Goal: Task Accomplishment & Management: Complete application form

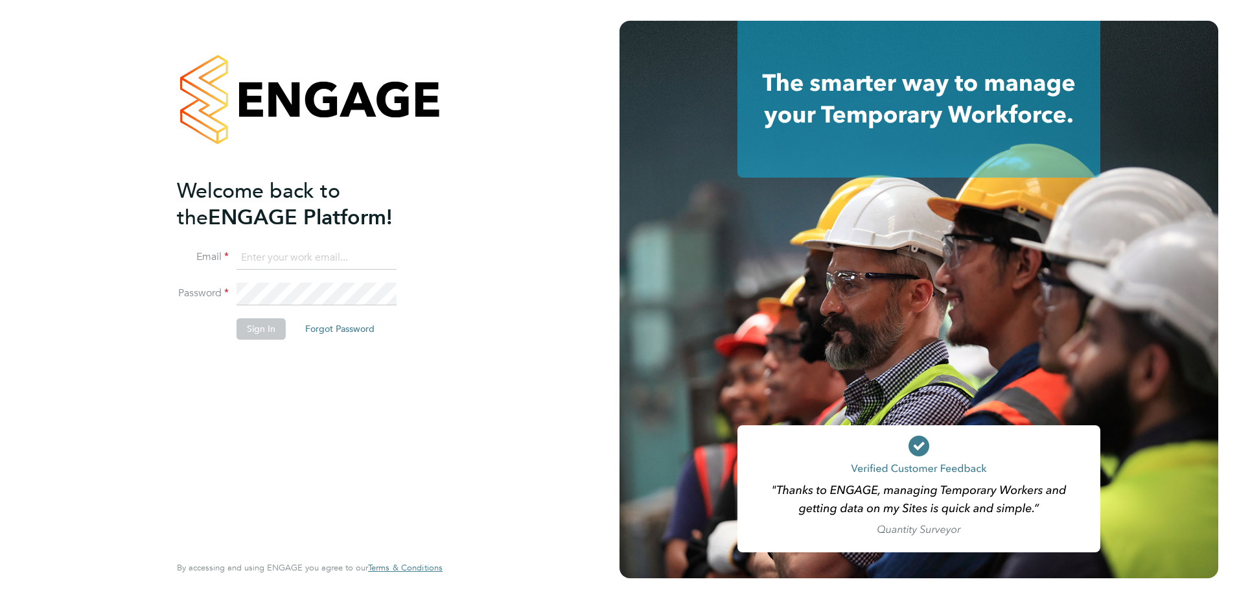
type input "iain.watson@vistry.co.uk"
click at [242, 329] on button "Sign In" at bounding box center [261, 328] width 49 height 21
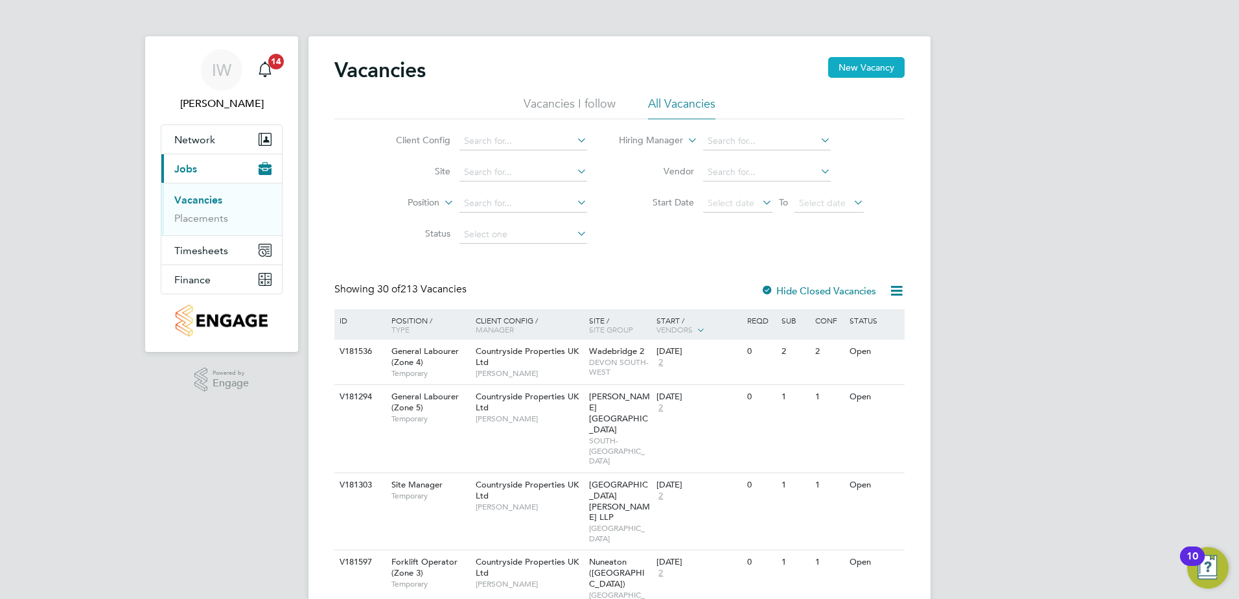
click at [859, 70] on button "New Vacancy" at bounding box center [866, 67] width 76 height 21
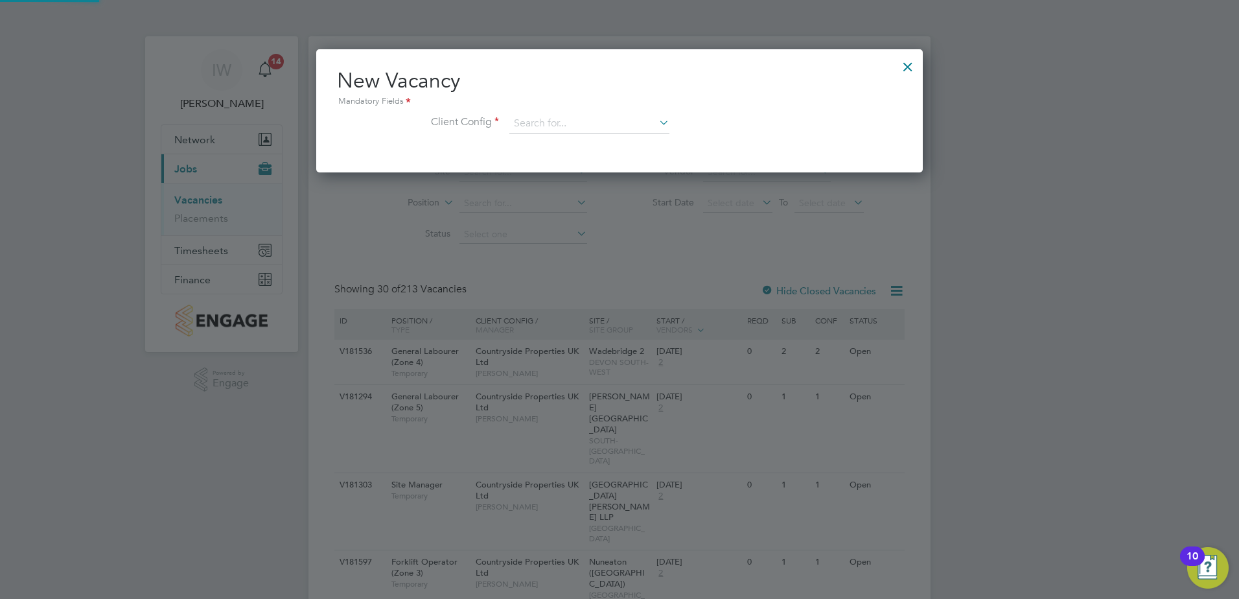
scroll to position [123, 607]
click at [524, 119] on input at bounding box center [589, 123] width 160 height 19
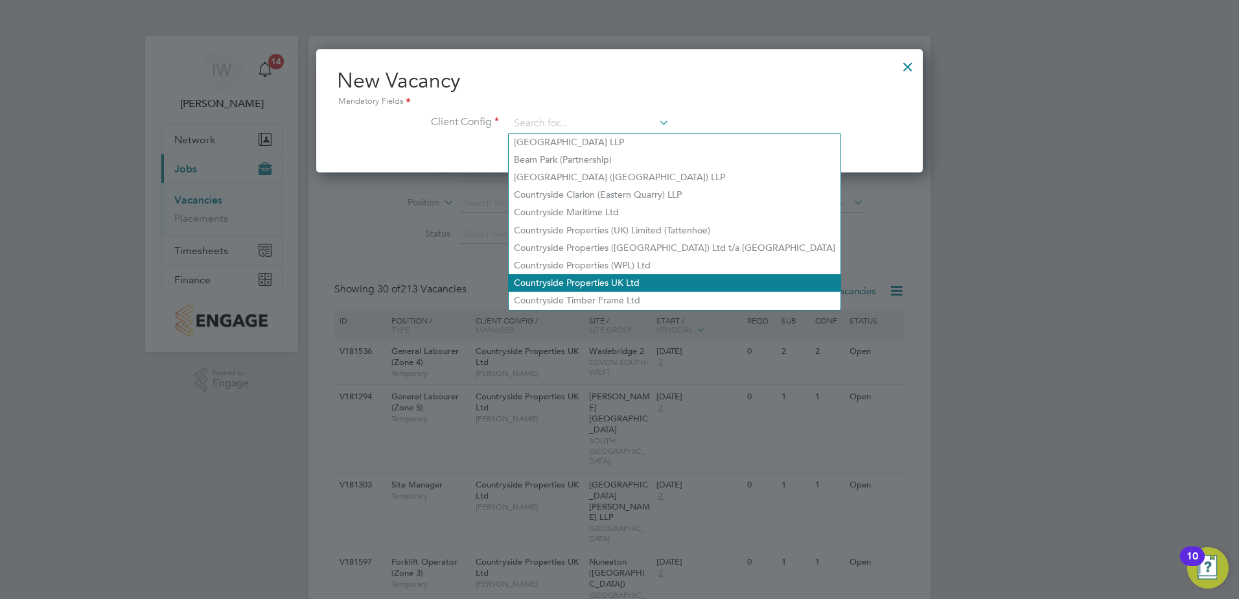
click at [539, 274] on li "Countryside Properties UK Ltd" at bounding box center [675, 282] width 332 height 17
type input "Countryside Properties UK Ltd"
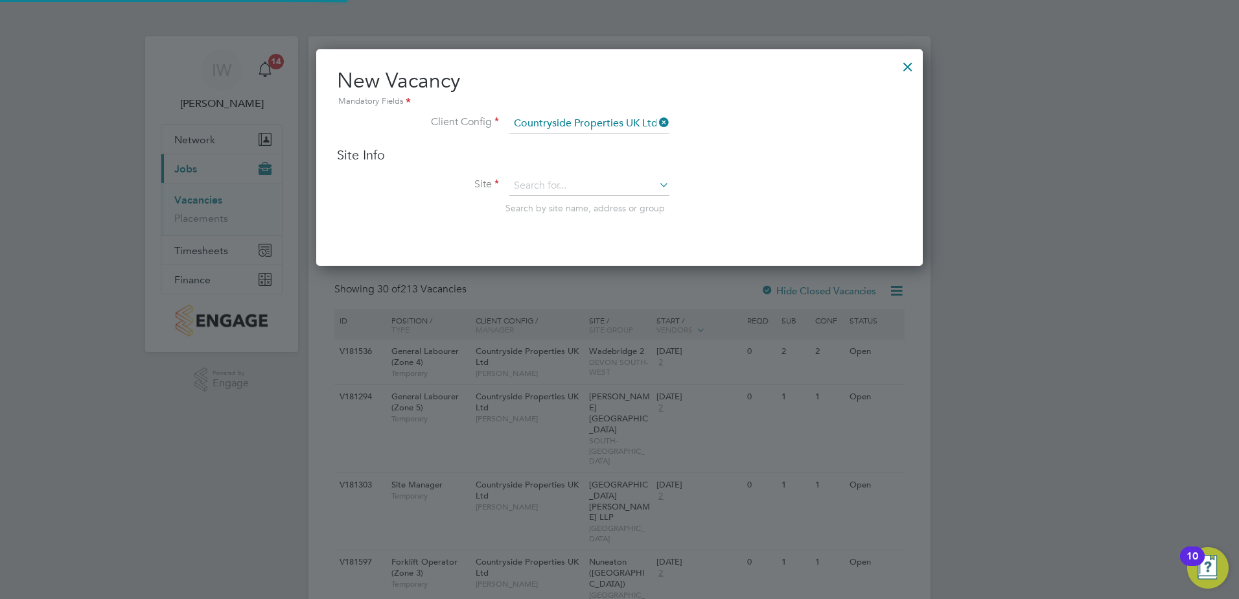
scroll to position [217, 607]
click at [534, 181] on input at bounding box center [589, 185] width 160 height 19
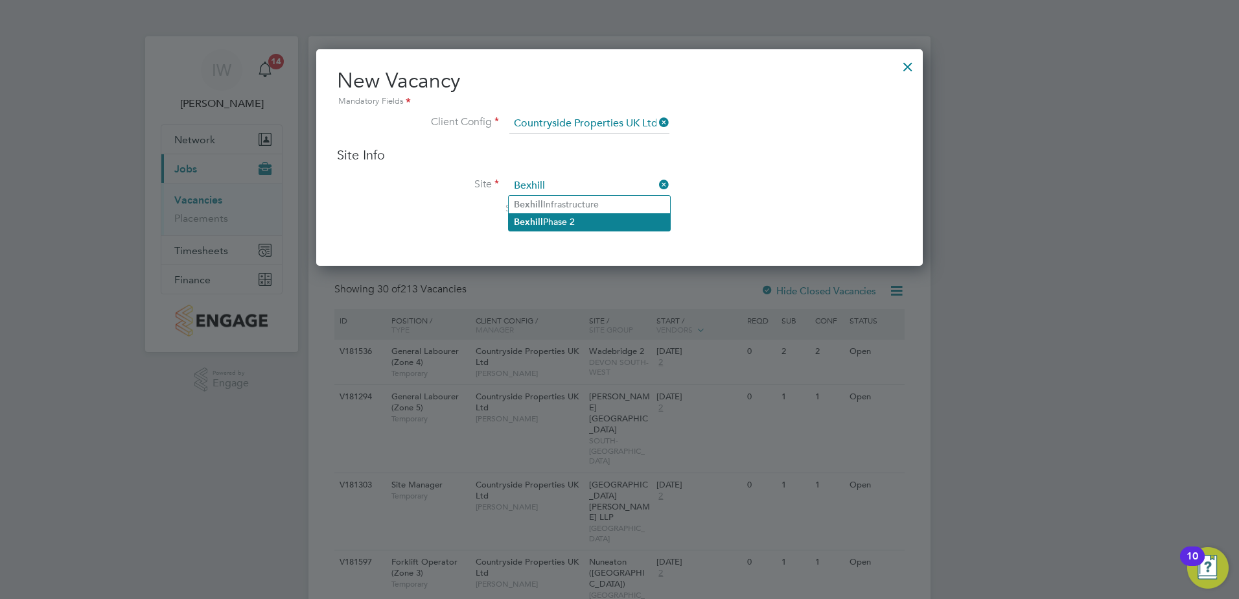
click at [542, 216] on b "Bexhill" at bounding box center [528, 221] width 29 height 11
type input "Bexhill Phase 2"
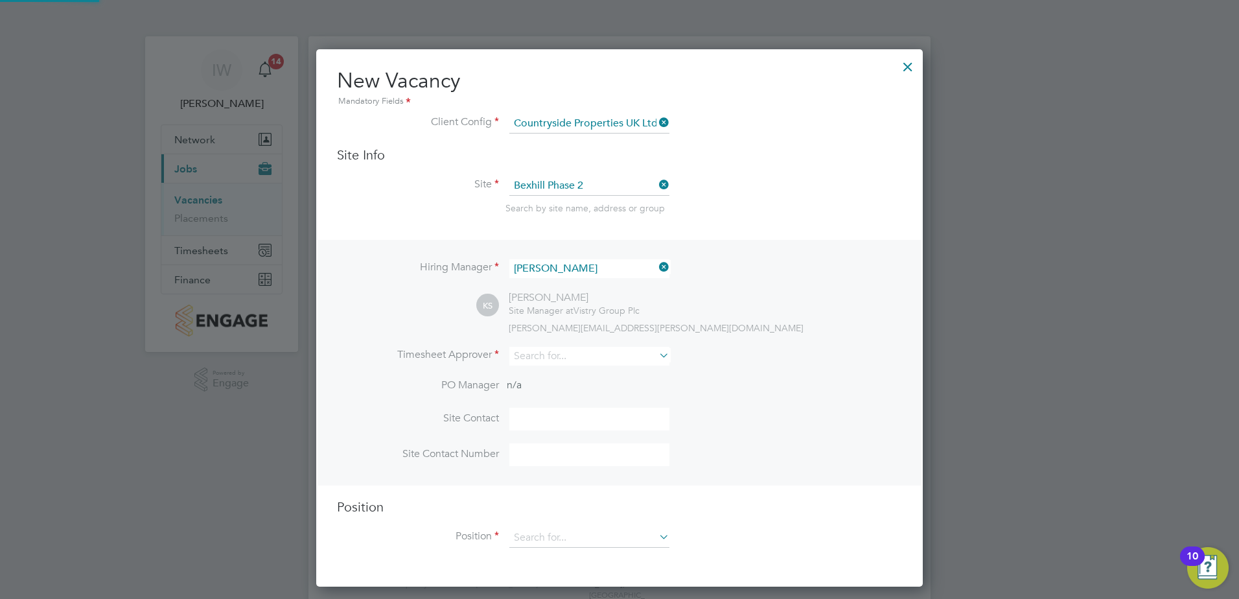
scroll to position [538, 607]
click at [562, 360] on input at bounding box center [589, 356] width 160 height 19
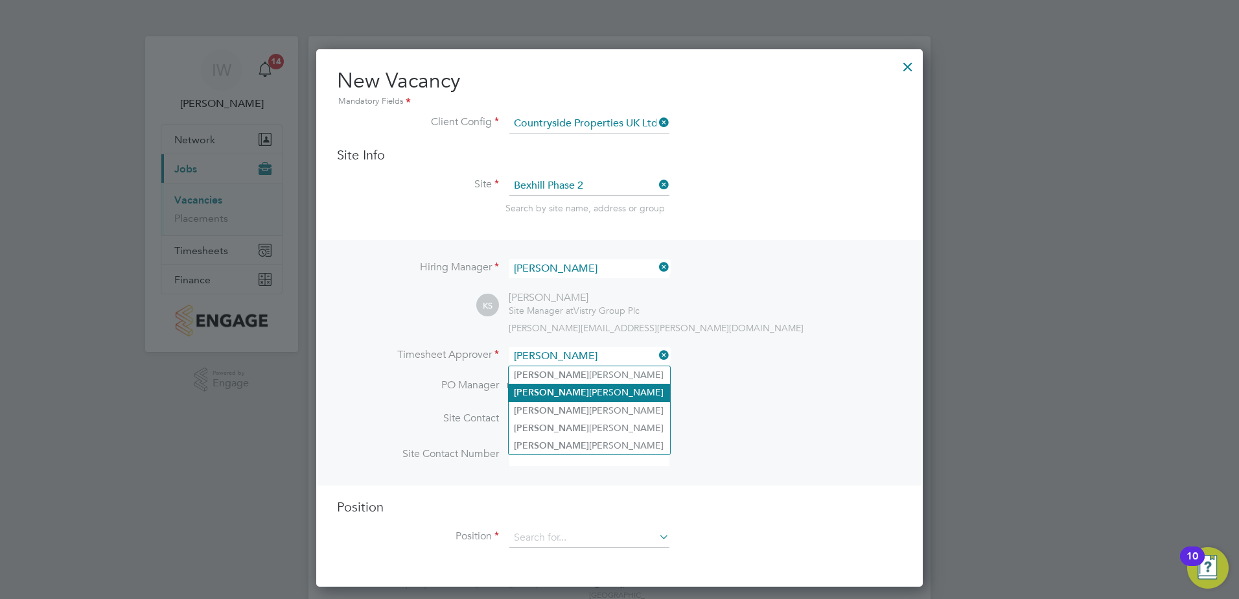
click at [552, 384] on li "[PERSON_NAME]" at bounding box center [589, 392] width 161 height 17
type input "[PERSON_NAME]"
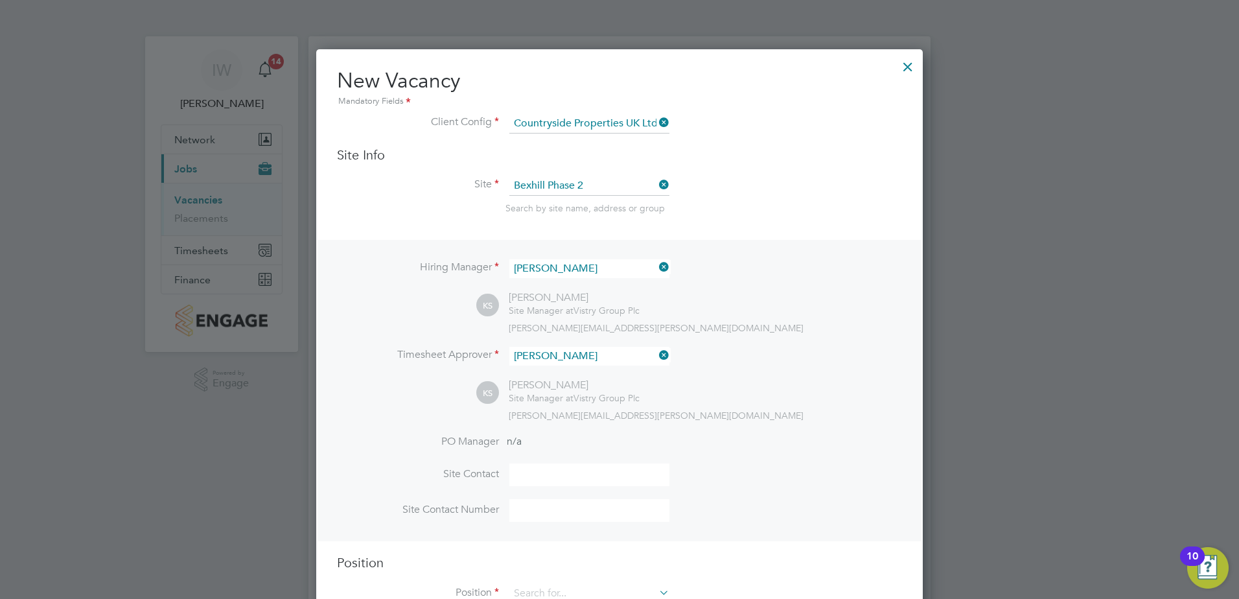
scroll to position [595, 607]
click at [431, 402] on div "Hiring Manager [PERSON_NAME] KS [PERSON_NAME] Site Manager at Vistry Group Plc …" at bounding box center [620, 390] width 604 height 301
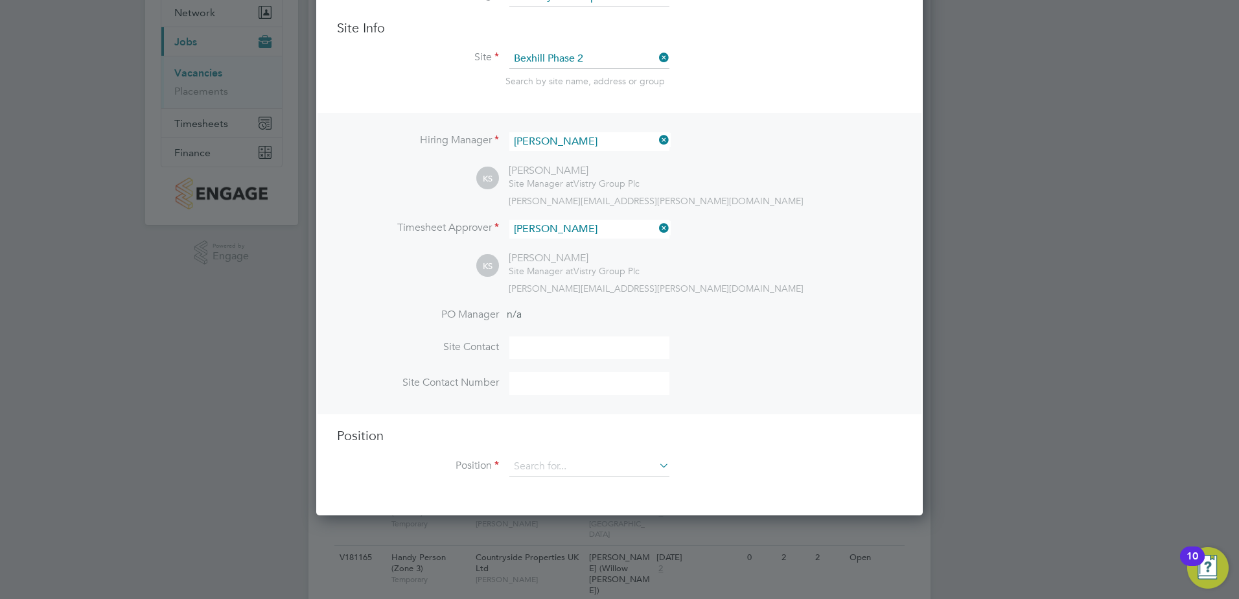
scroll to position [130, 0]
click at [563, 463] on input at bounding box center [589, 463] width 160 height 19
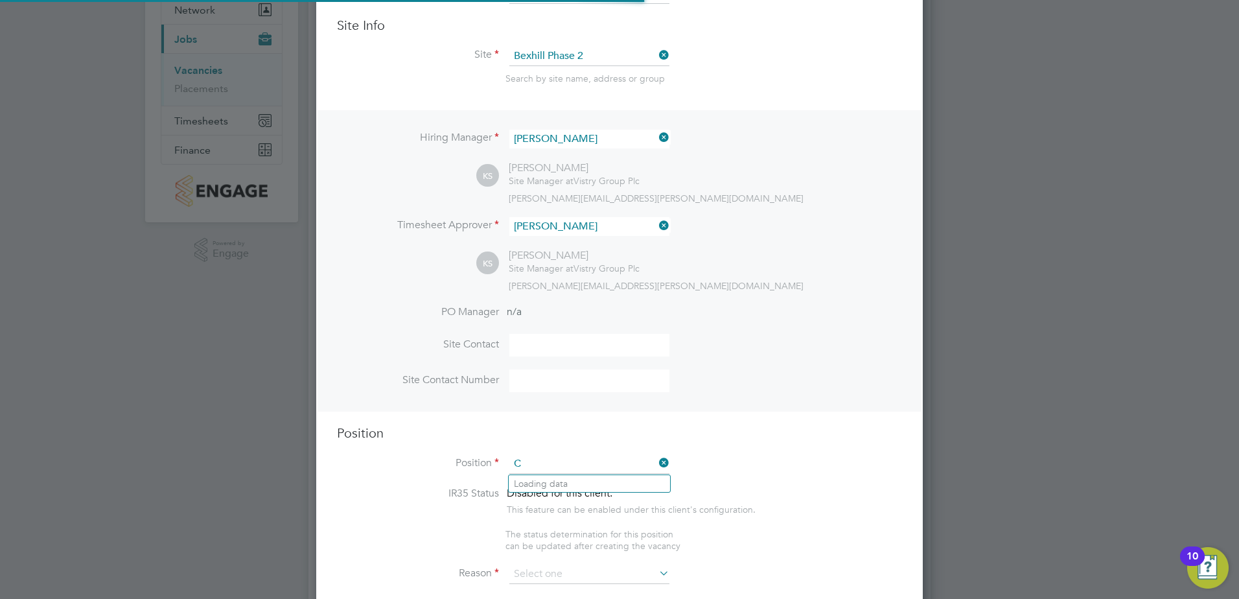
scroll to position [1863, 607]
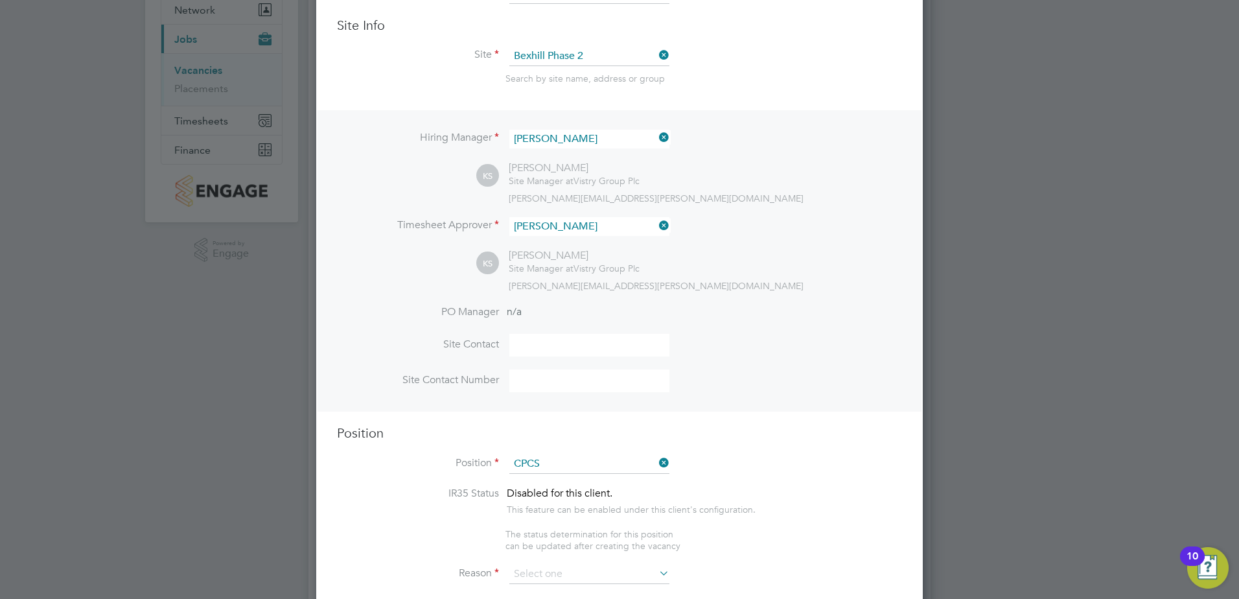
click at [552, 514] on li "Traffic [PERSON_NAME] ( CPCS ) (Zone 3)" at bounding box center [608, 518] width 198 height 17
type input "Traffic [PERSON_NAME] (CPCS) (Zone 3)"
type textarea "- Working under the supervision and management of the Project Manager, Site Man…"
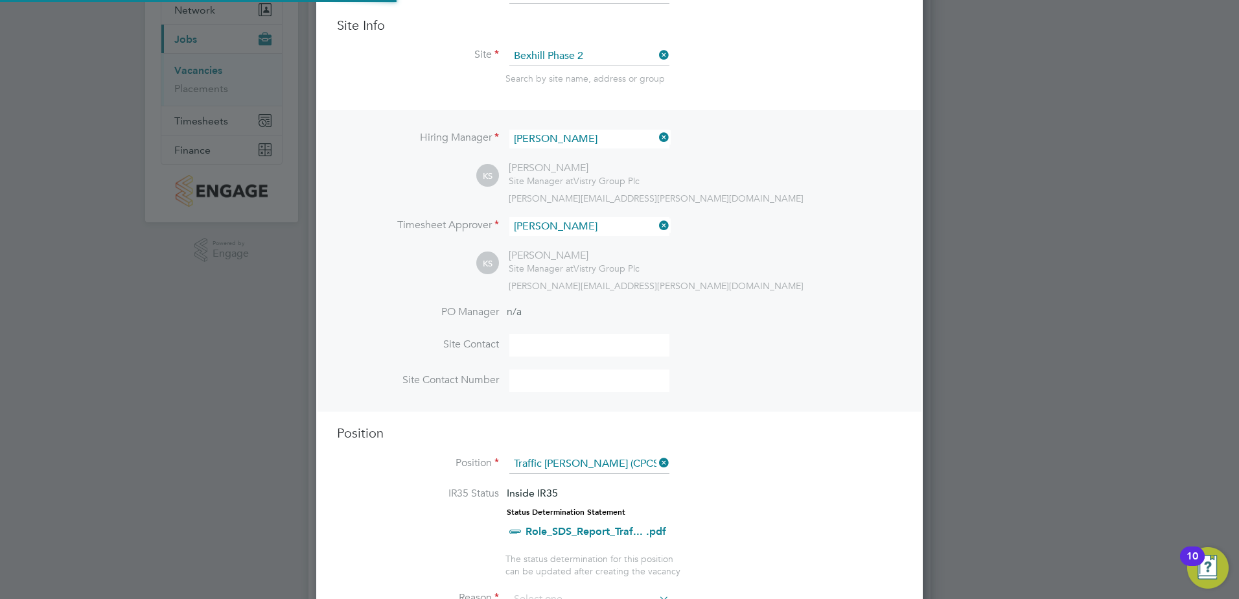
scroll to position [38, 68]
click at [420, 519] on li "IR35 Status Inside IR35 Status Determination Statement Role_SDS_Report_Traf... …" at bounding box center [619, 520] width 565 height 66
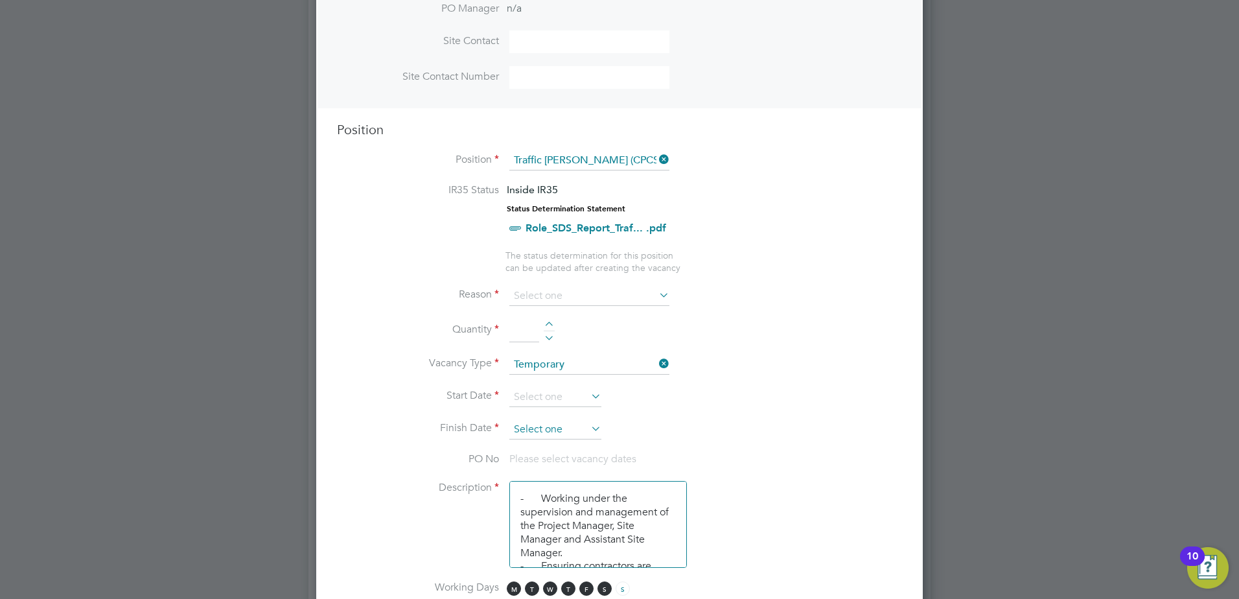
scroll to position [454, 0]
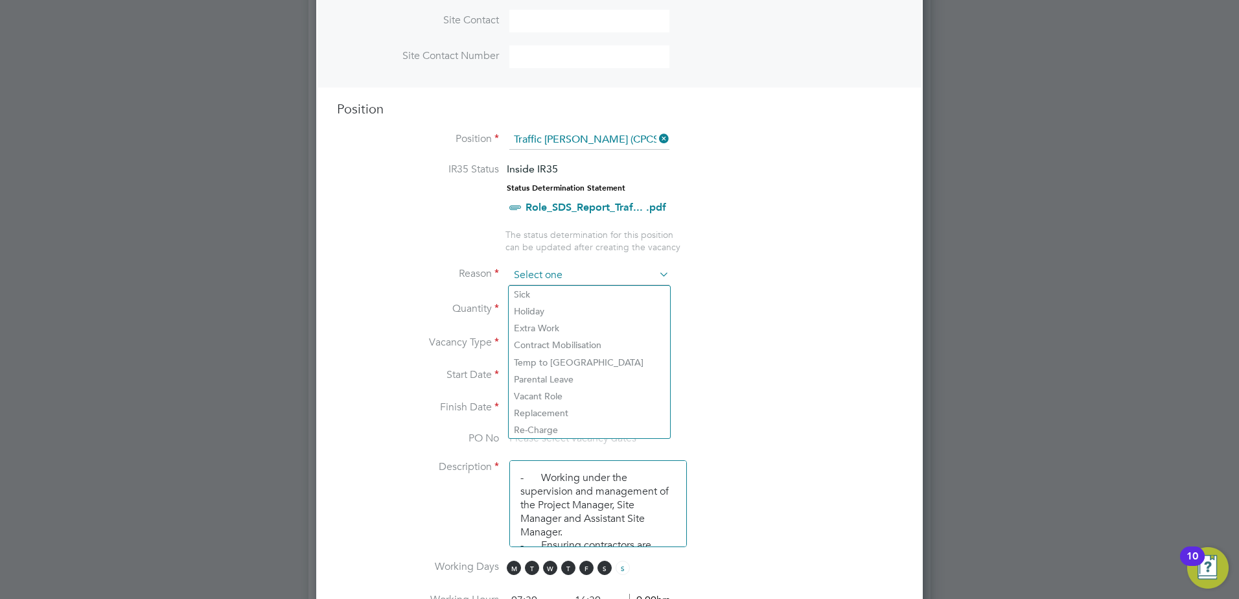
click at [582, 273] on input at bounding box center [589, 275] width 160 height 19
click at [557, 327] on li "Extra Work" at bounding box center [589, 327] width 161 height 17
type input "Extra Work"
click at [548, 303] on div at bounding box center [549, 305] width 11 height 9
type input "1"
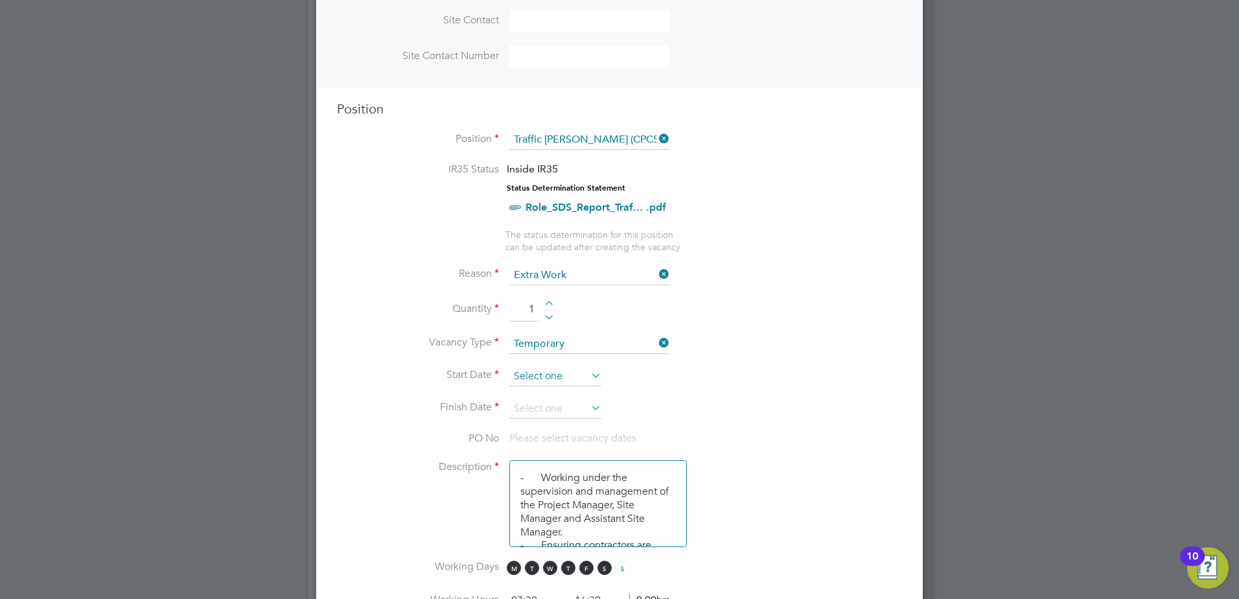
click at [559, 373] on input at bounding box center [555, 376] width 92 height 19
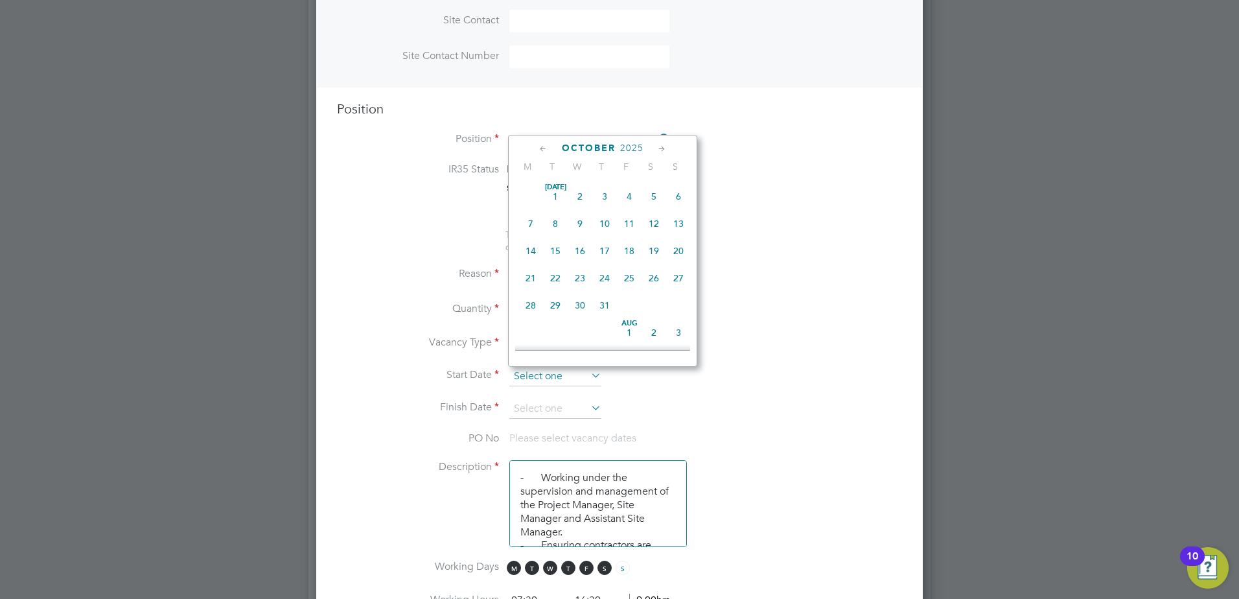
scroll to position [365, 0]
click at [555, 195] on span "23" at bounding box center [555, 186] width 25 height 25
type input "[DATE]"
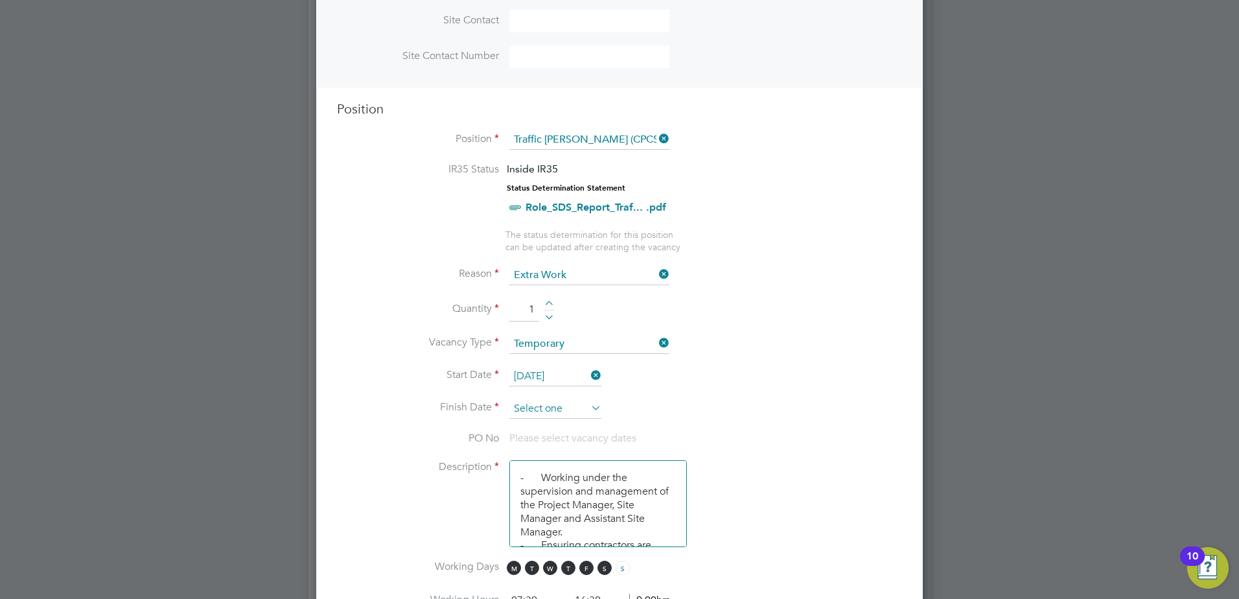
click at [539, 410] on input at bounding box center [555, 408] width 92 height 19
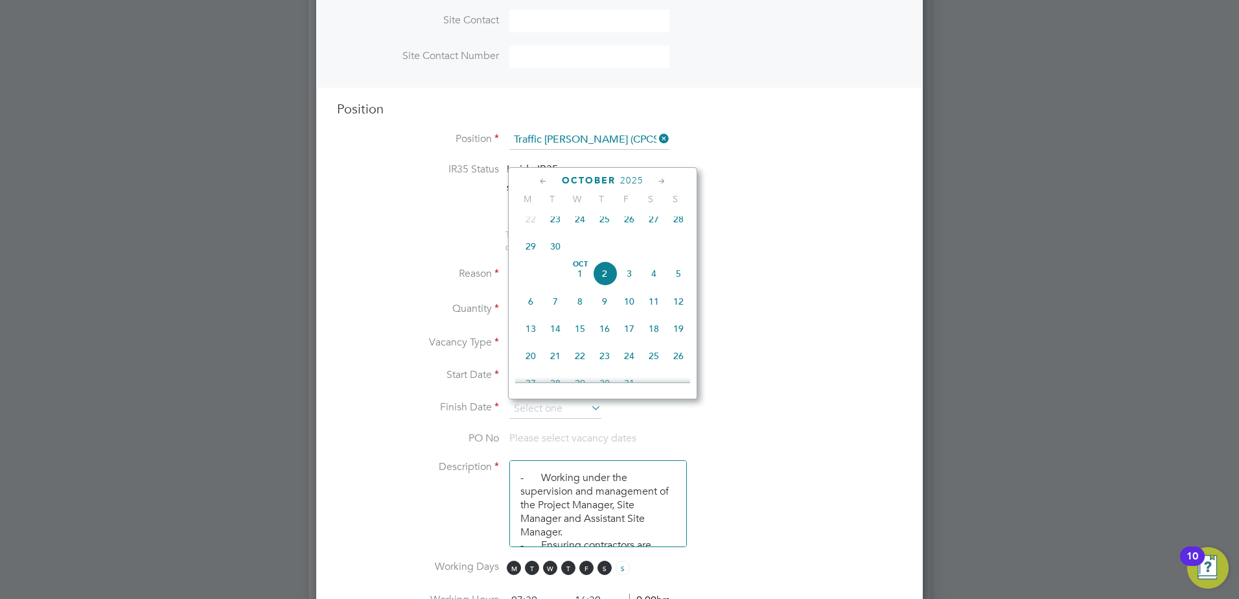
click at [557, 227] on span "23" at bounding box center [555, 219] width 25 height 25
type input "[DATE]"
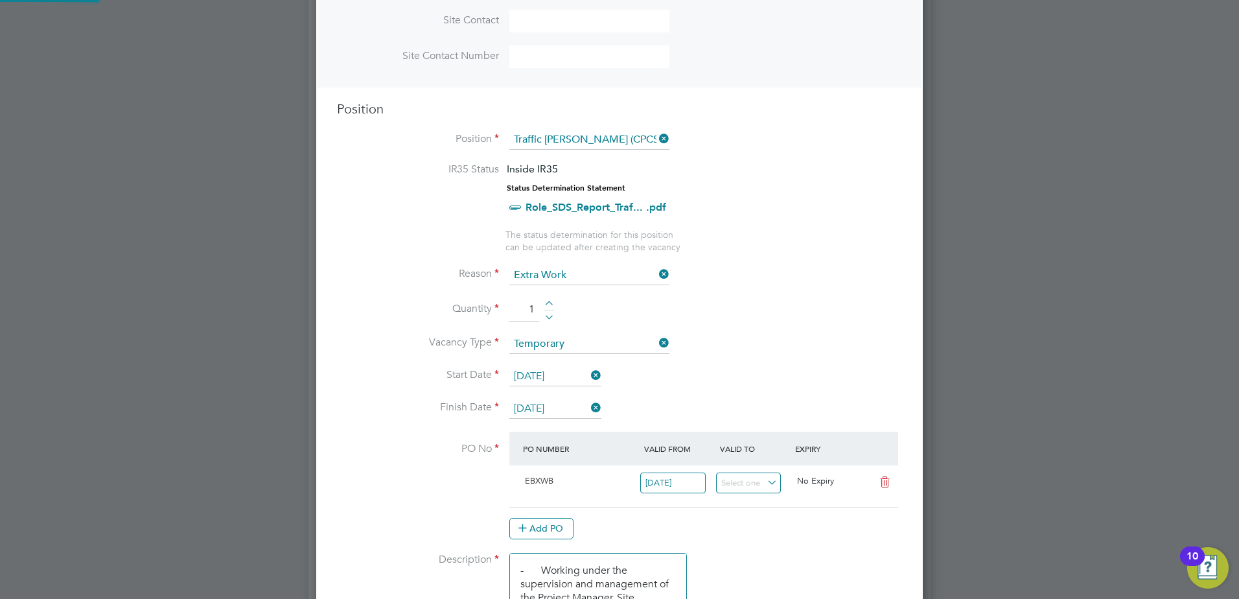
scroll to position [22, 122]
click at [412, 406] on label "Finish Date" at bounding box center [418, 408] width 162 height 14
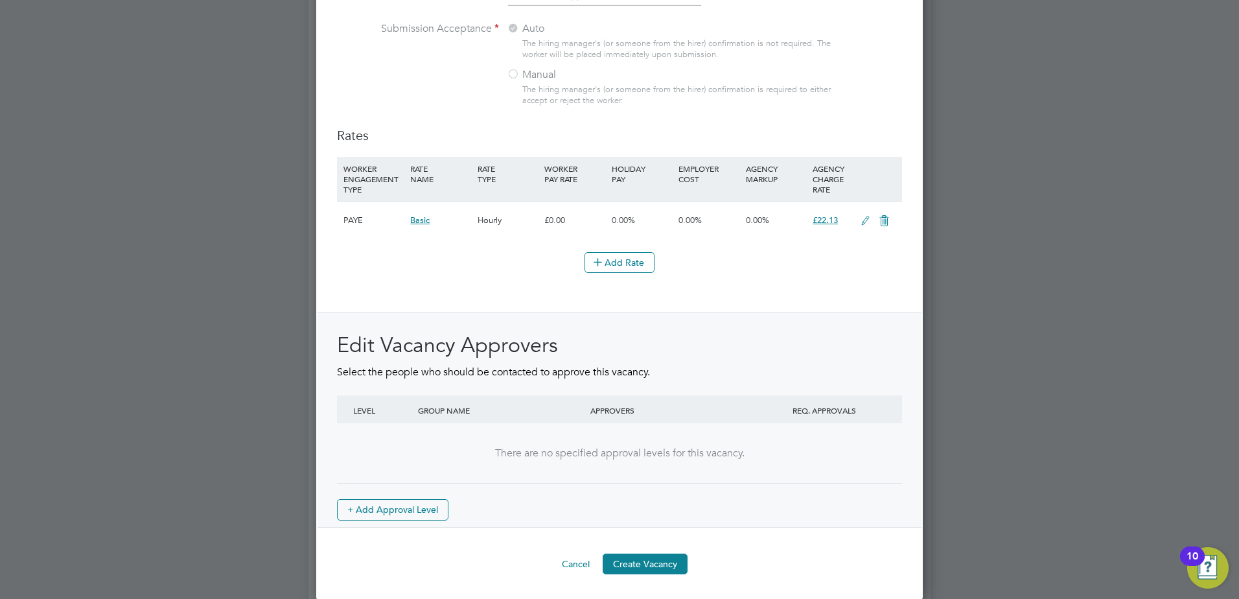
scroll to position [1407, 0]
click at [633, 561] on button "Create Vacancy" at bounding box center [645, 562] width 85 height 21
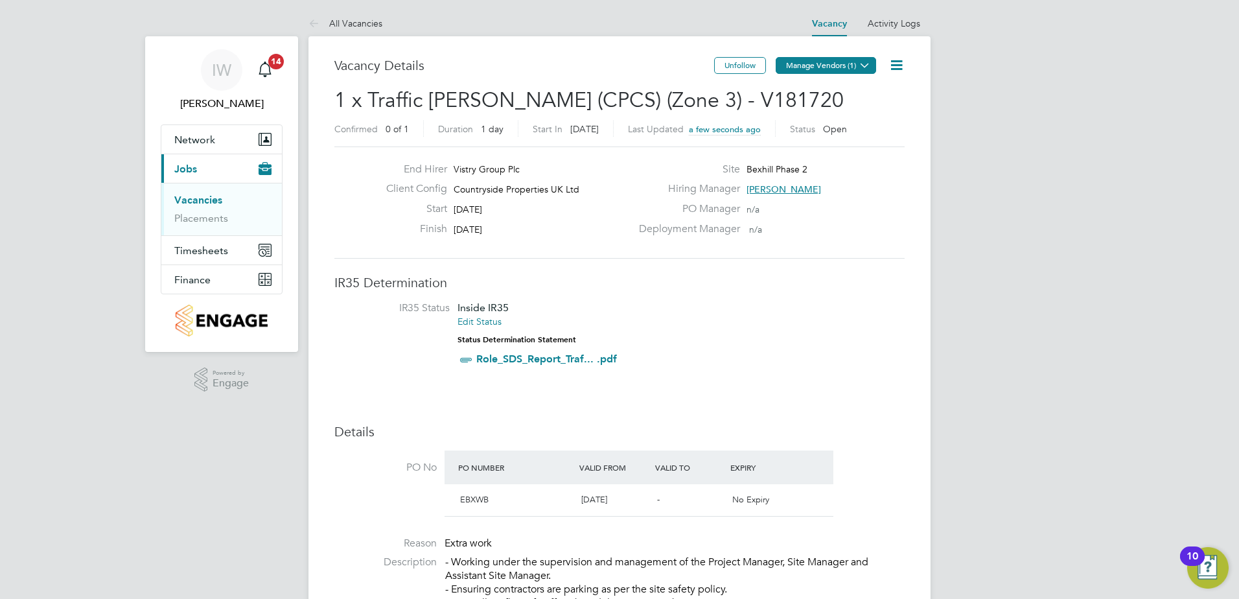
click at [820, 65] on button "Manage Vendors (1)" at bounding box center [826, 65] width 100 height 17
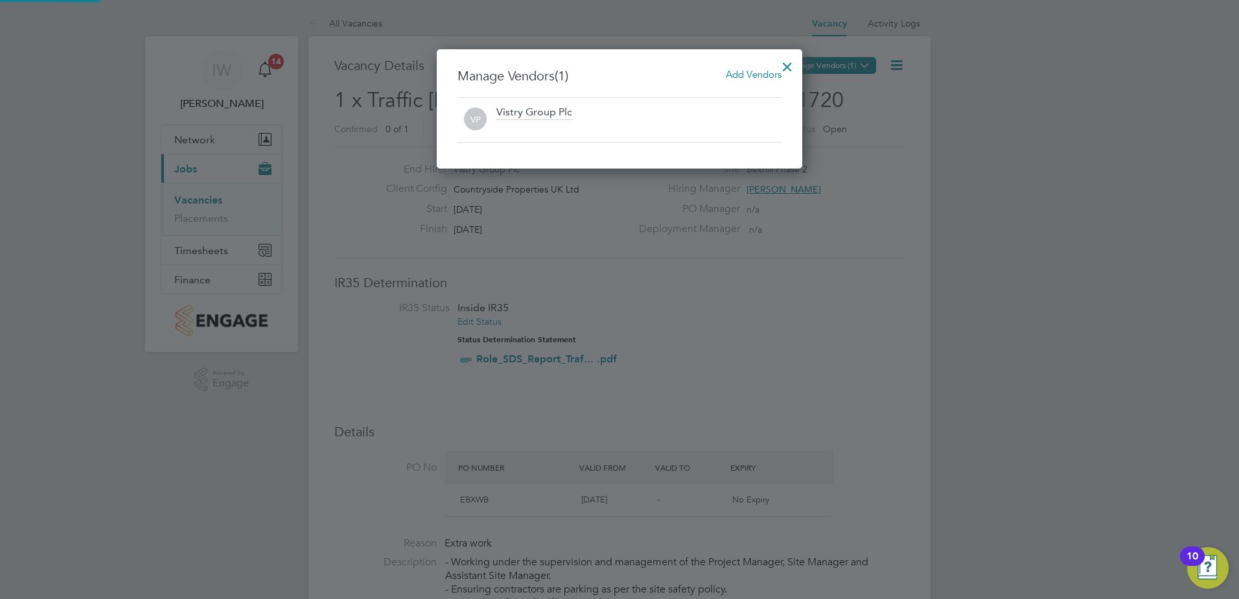
scroll to position [6, 6]
click at [742, 76] on span "Add Vendors" at bounding box center [754, 74] width 56 height 12
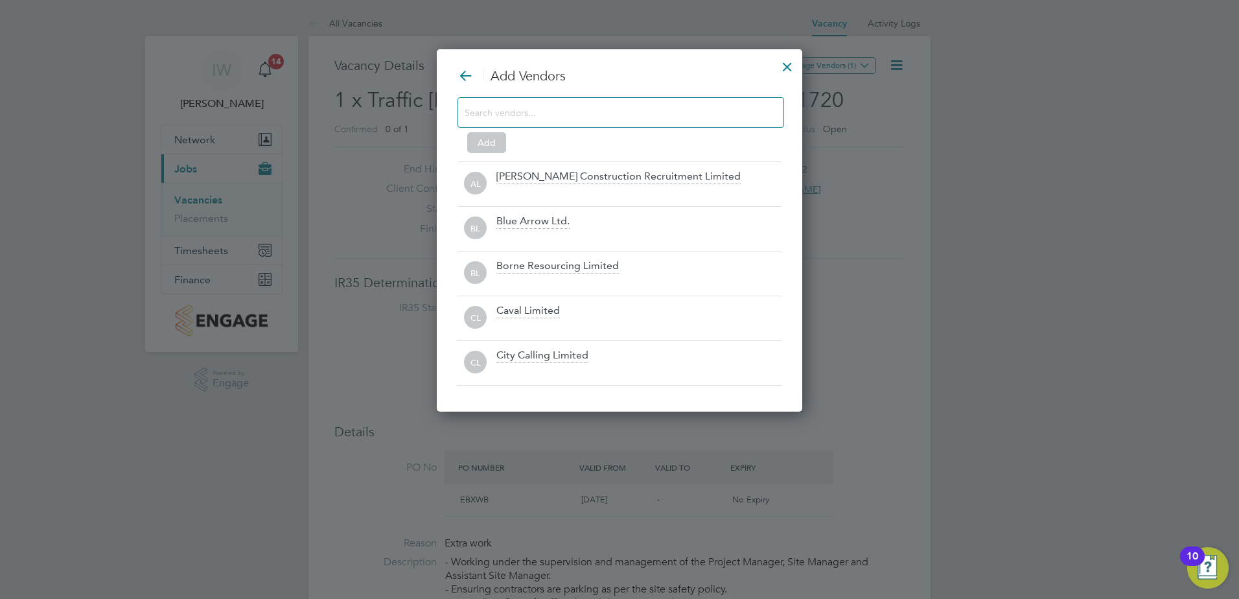
click at [535, 110] on input at bounding box center [611, 112] width 292 height 17
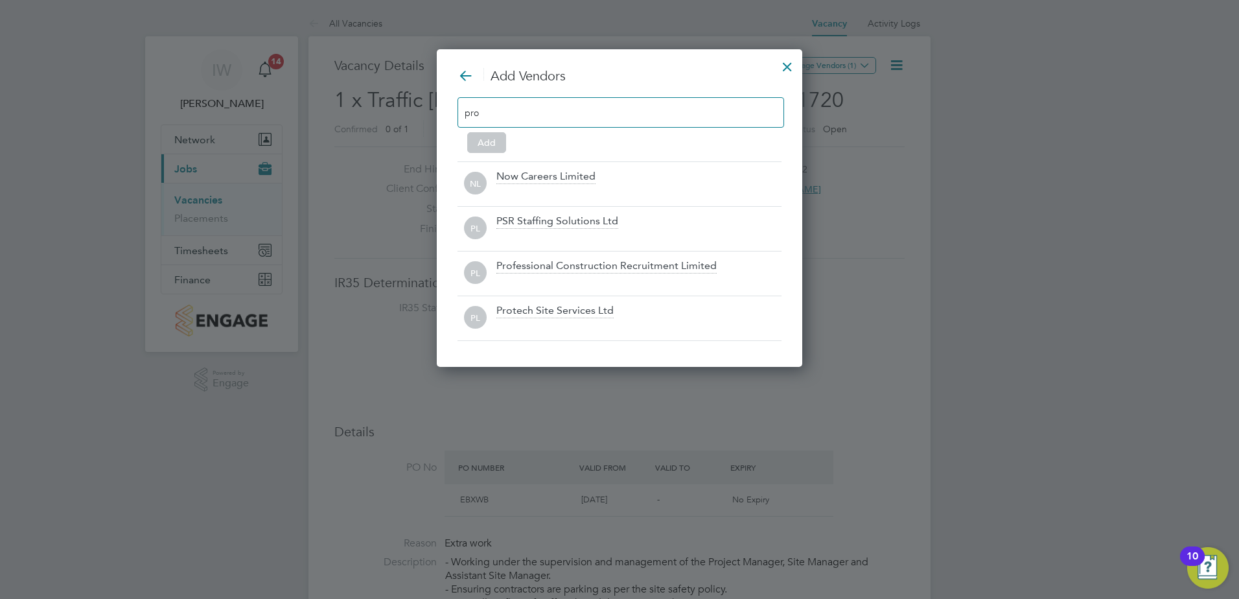
scroll to position [319, 366]
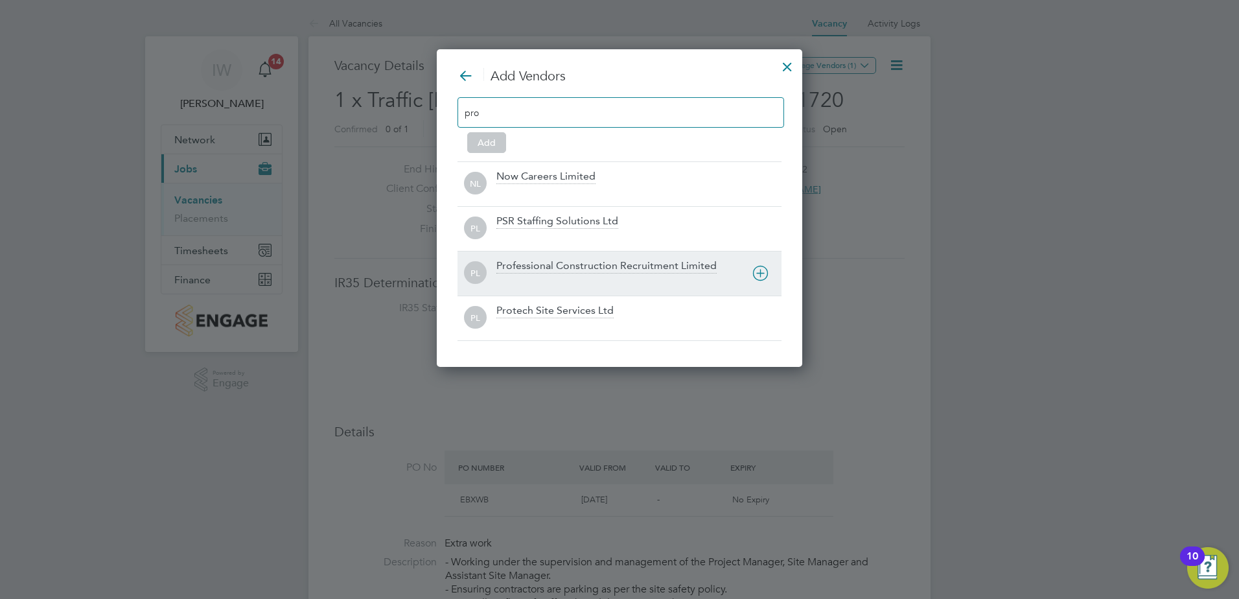
type input "pro"
click at [760, 272] on icon at bounding box center [760, 273] width 16 height 16
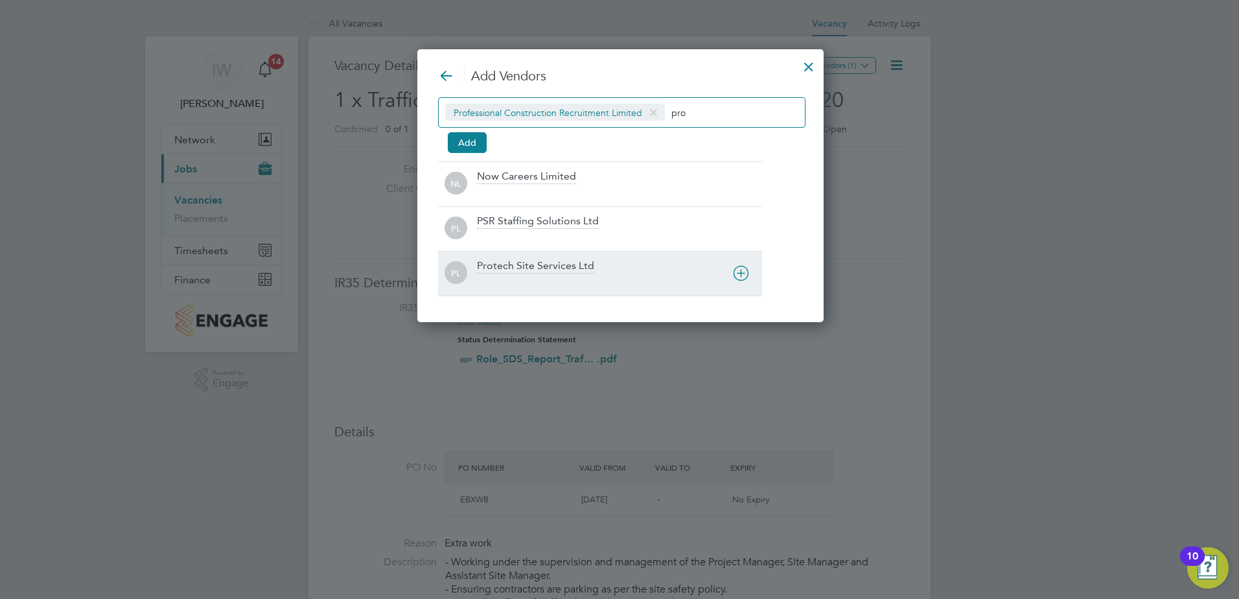
scroll to position [274, 404]
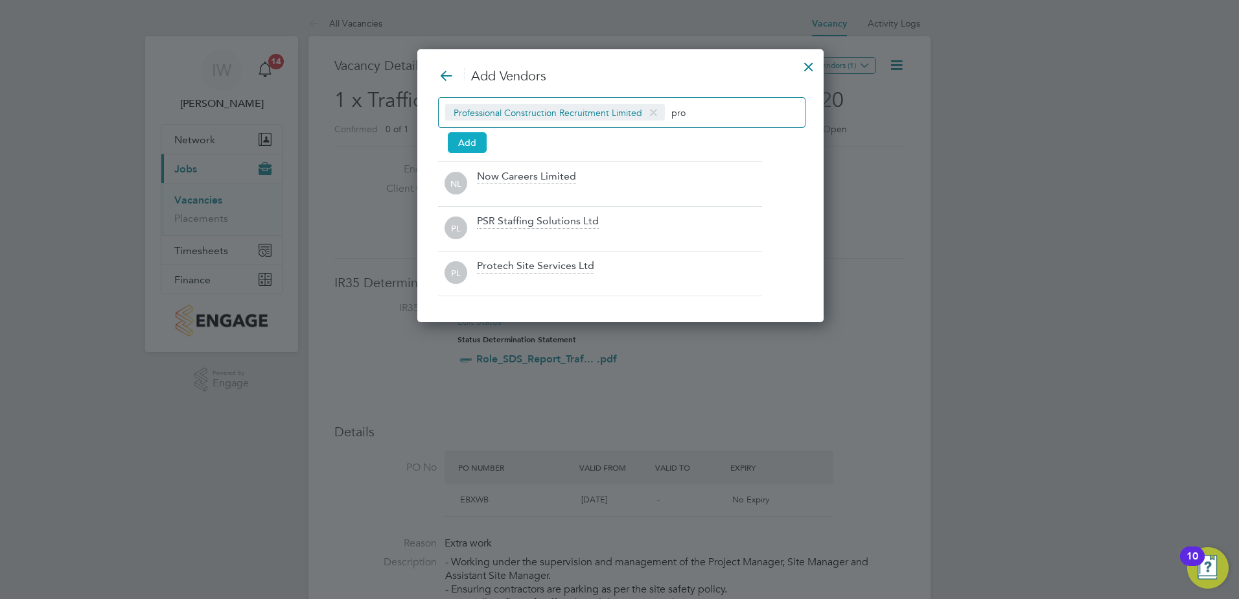
click at [465, 142] on button "Add" at bounding box center [467, 142] width 39 height 21
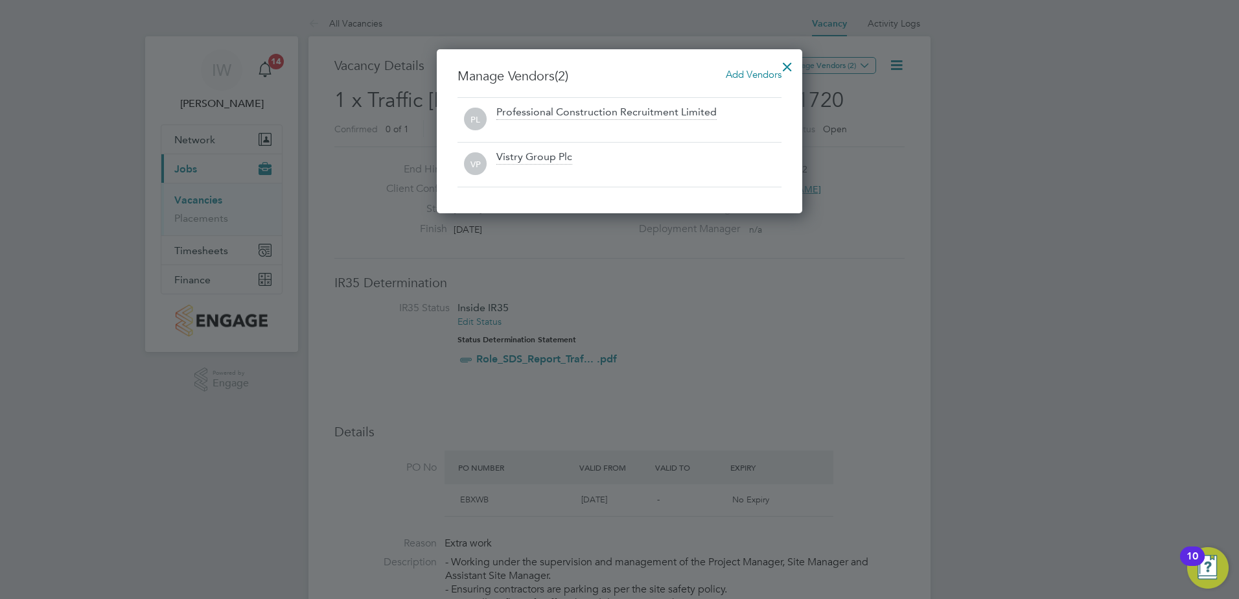
click at [784, 65] on div at bounding box center [787, 63] width 23 height 23
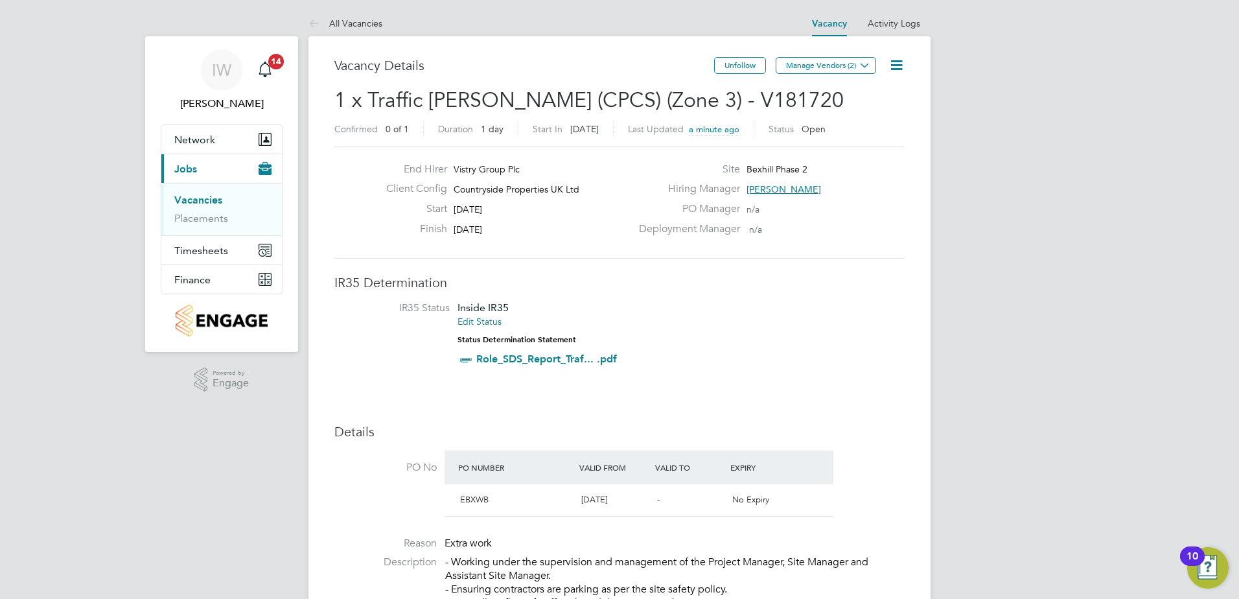
click at [185, 168] on span "Jobs" at bounding box center [185, 169] width 23 height 12
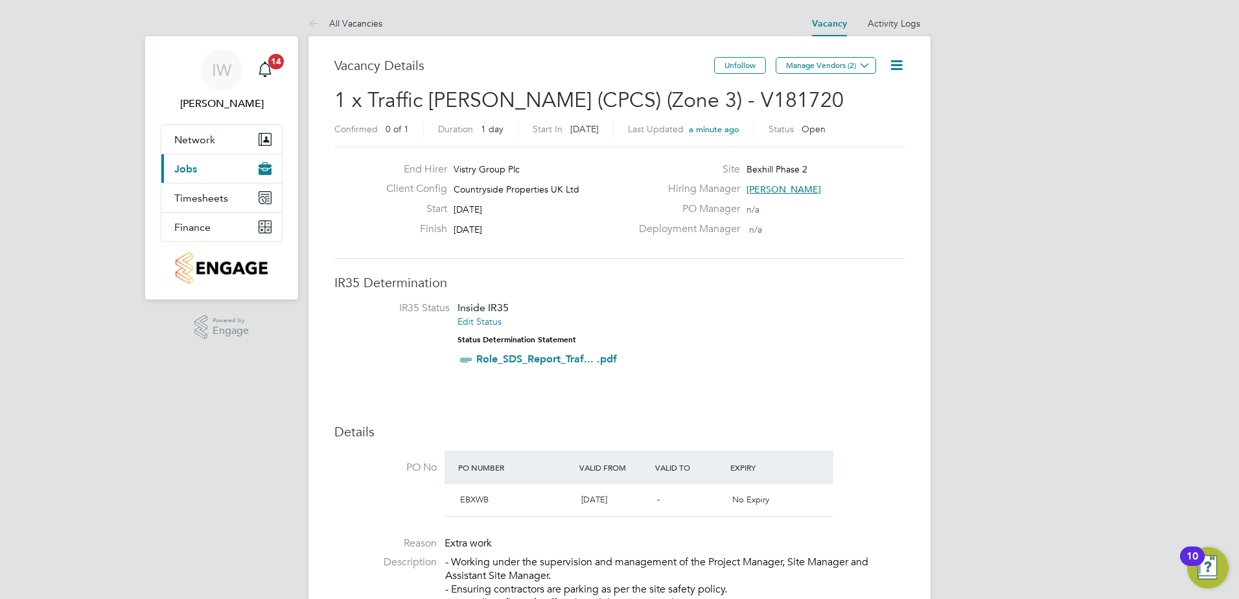
click at [185, 168] on span "Jobs" at bounding box center [185, 169] width 23 height 12
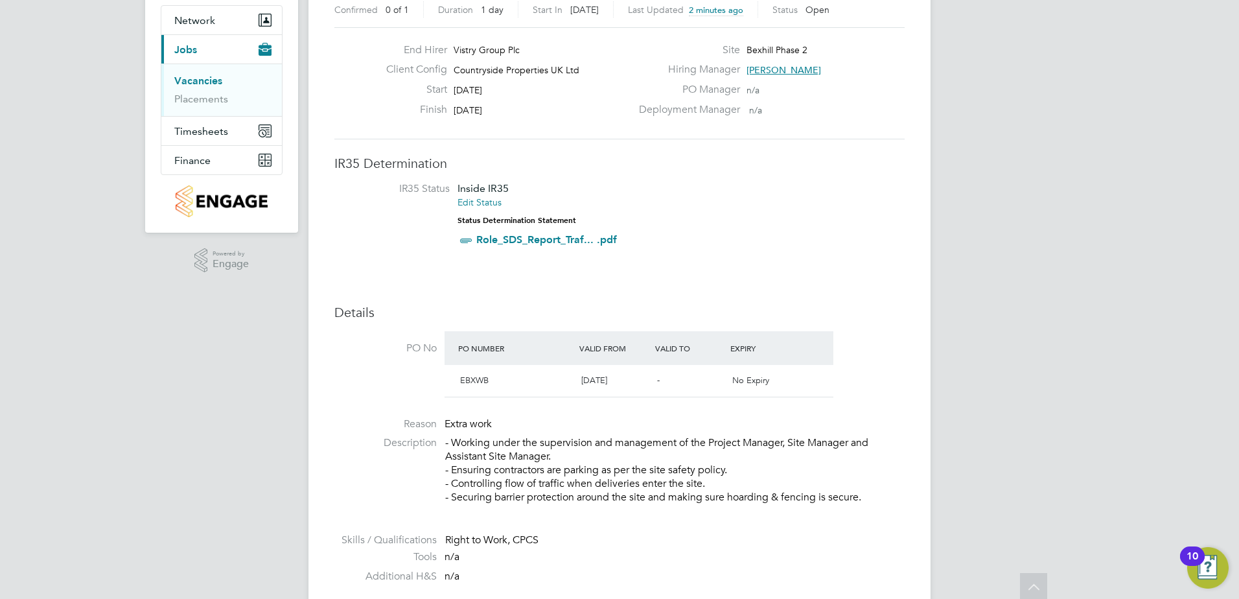
scroll to position [0, 0]
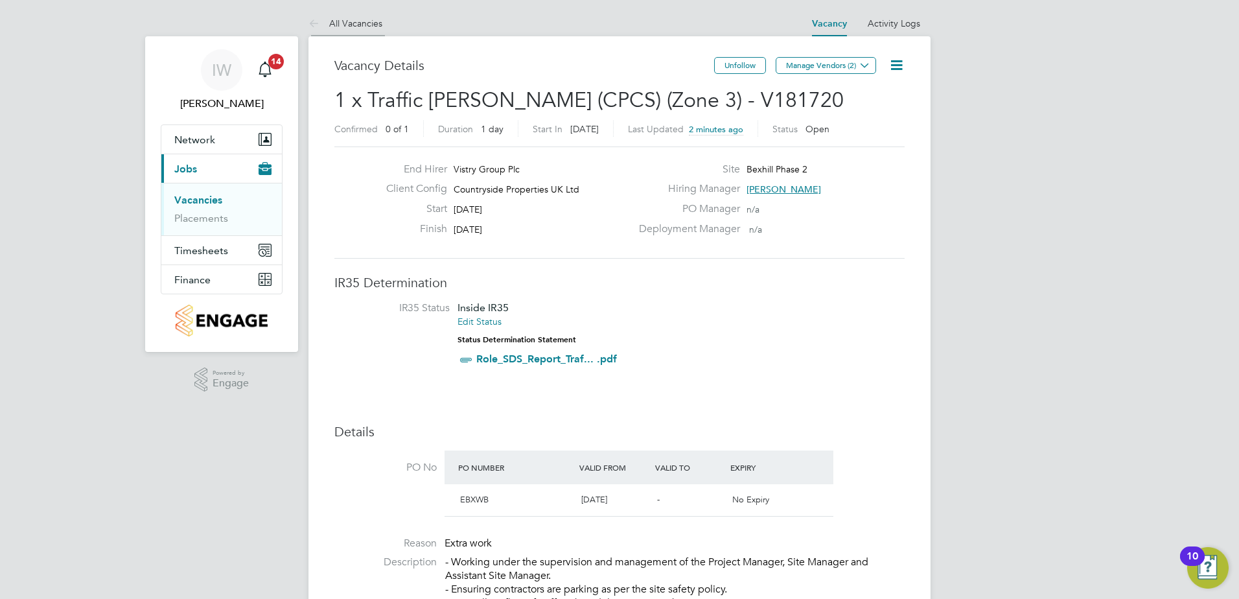
click at [334, 24] on link "All Vacancies" at bounding box center [345, 23] width 74 height 12
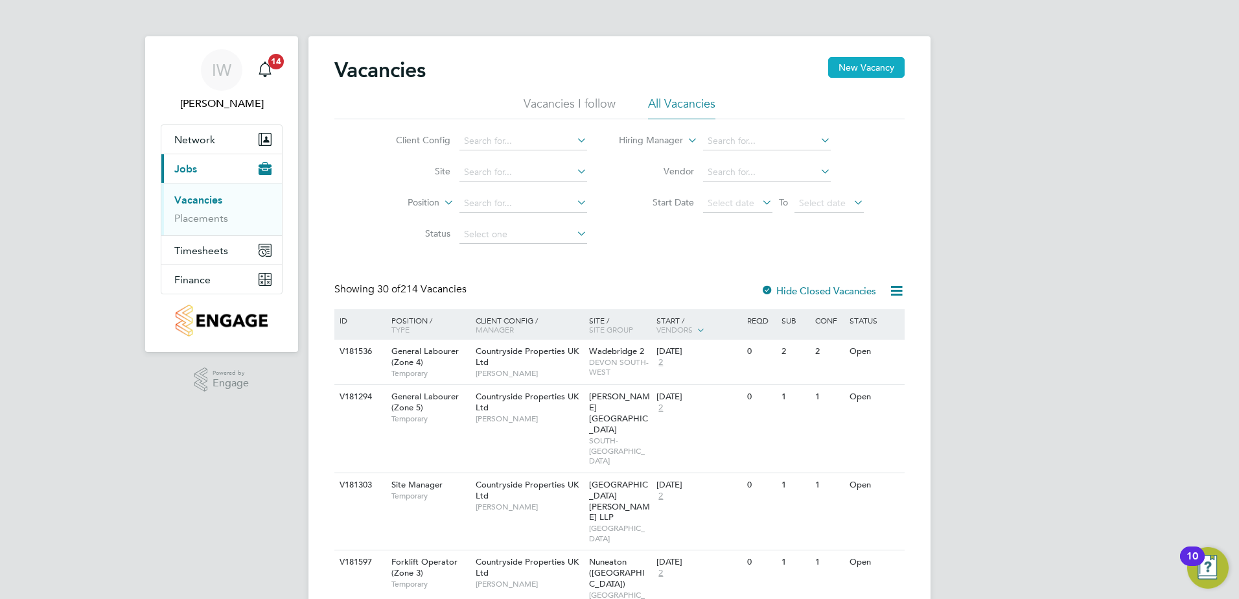
click at [864, 65] on button "New Vacancy" at bounding box center [866, 67] width 76 height 21
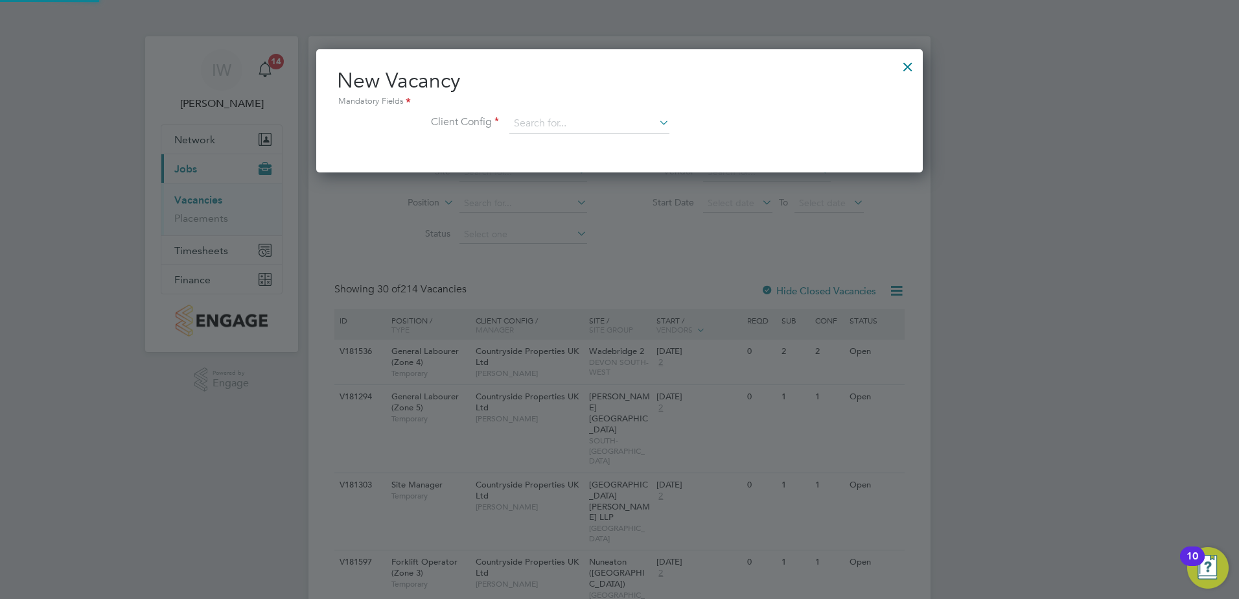
scroll to position [123, 607]
click at [545, 121] on input at bounding box center [589, 123] width 160 height 19
click at [577, 275] on li "Countryside Properties UK Ltd" at bounding box center [675, 282] width 332 height 17
type input "Countryside Properties UK Ltd"
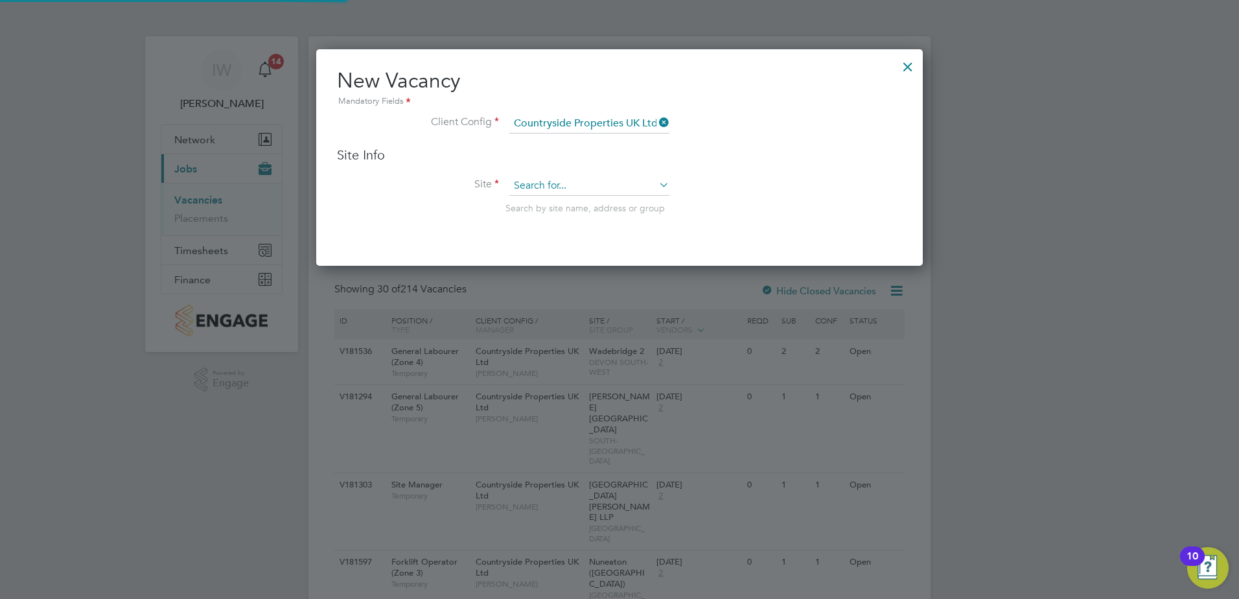
click at [539, 178] on input at bounding box center [589, 185] width 160 height 19
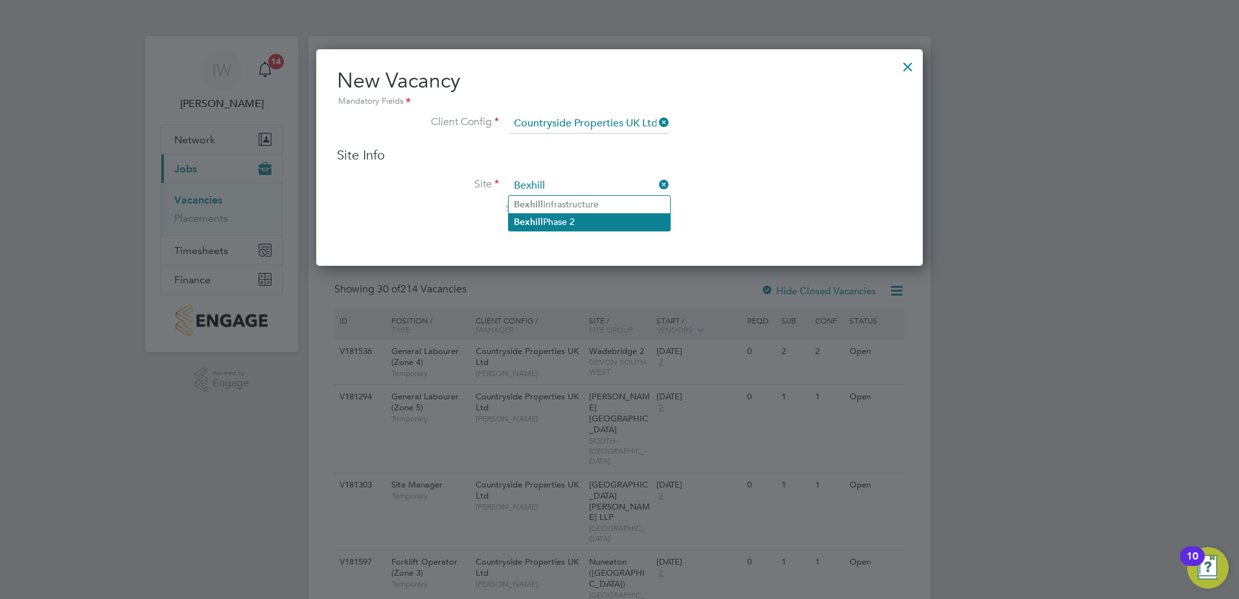
click at [542, 216] on li "Bexhill Phase 2" at bounding box center [589, 221] width 161 height 17
type input "Bexhill Phase 2"
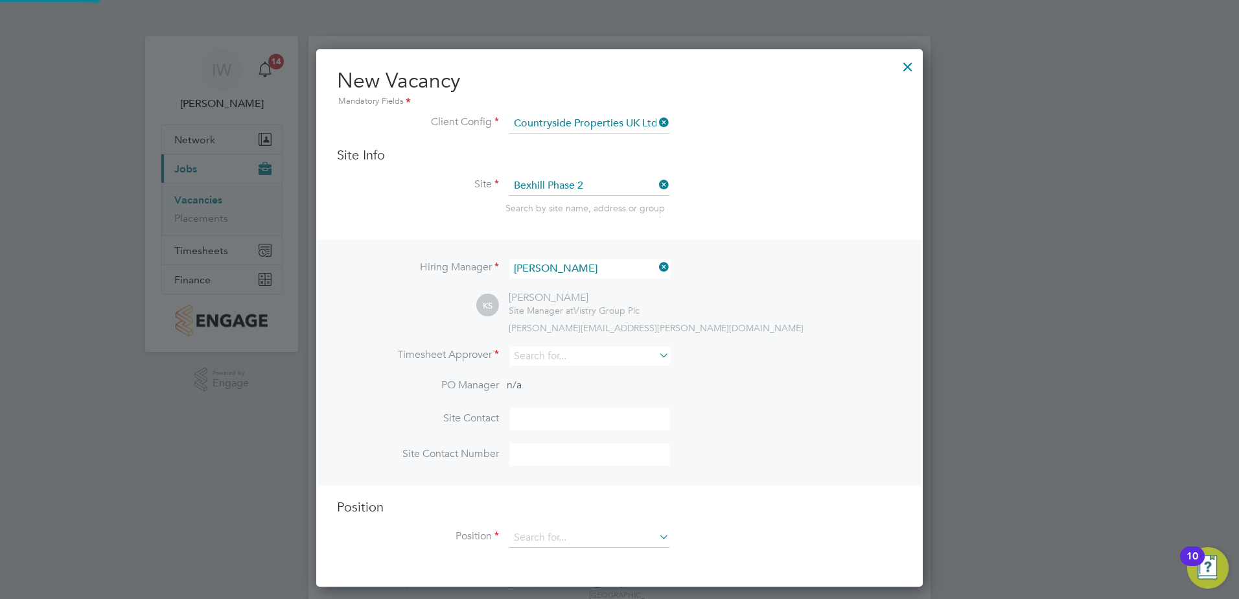
scroll to position [538, 607]
click at [536, 358] on input at bounding box center [589, 356] width 160 height 19
click at [542, 388] on li "Kev in [GEOGRAPHIC_DATA]" at bounding box center [589, 392] width 161 height 17
type input "[PERSON_NAME]"
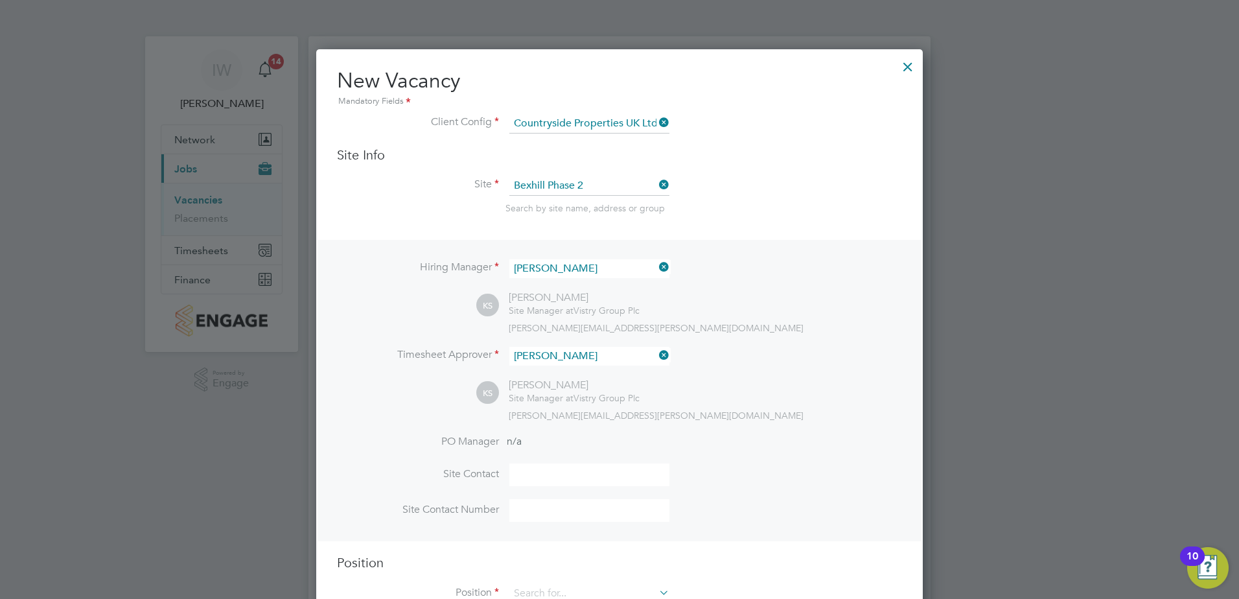
click at [383, 424] on div "Hiring Manager [PERSON_NAME] KS [PERSON_NAME] Site Manager at Vistry Group Plc …" at bounding box center [620, 390] width 604 height 301
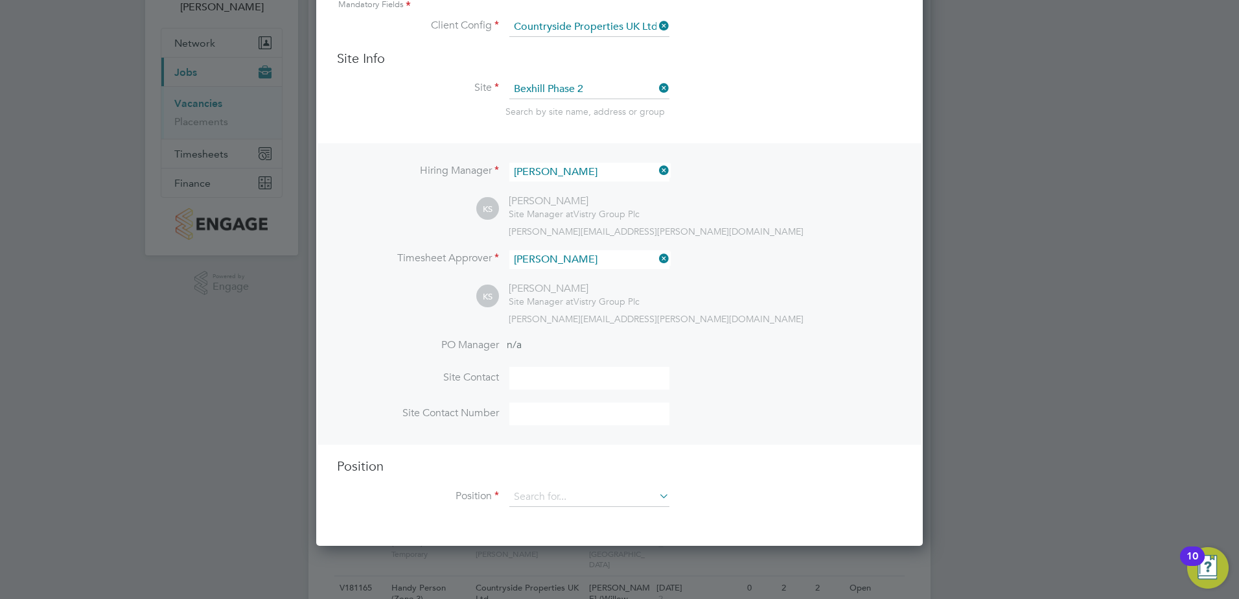
scroll to position [259, 0]
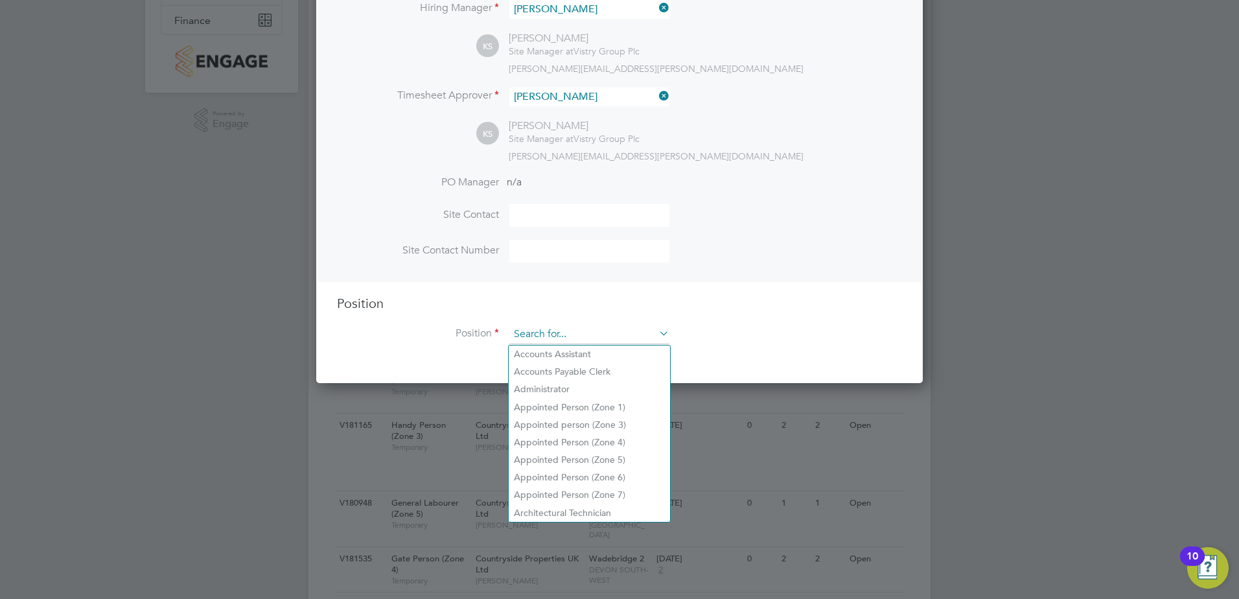
click at [593, 331] on input at bounding box center [589, 334] width 160 height 19
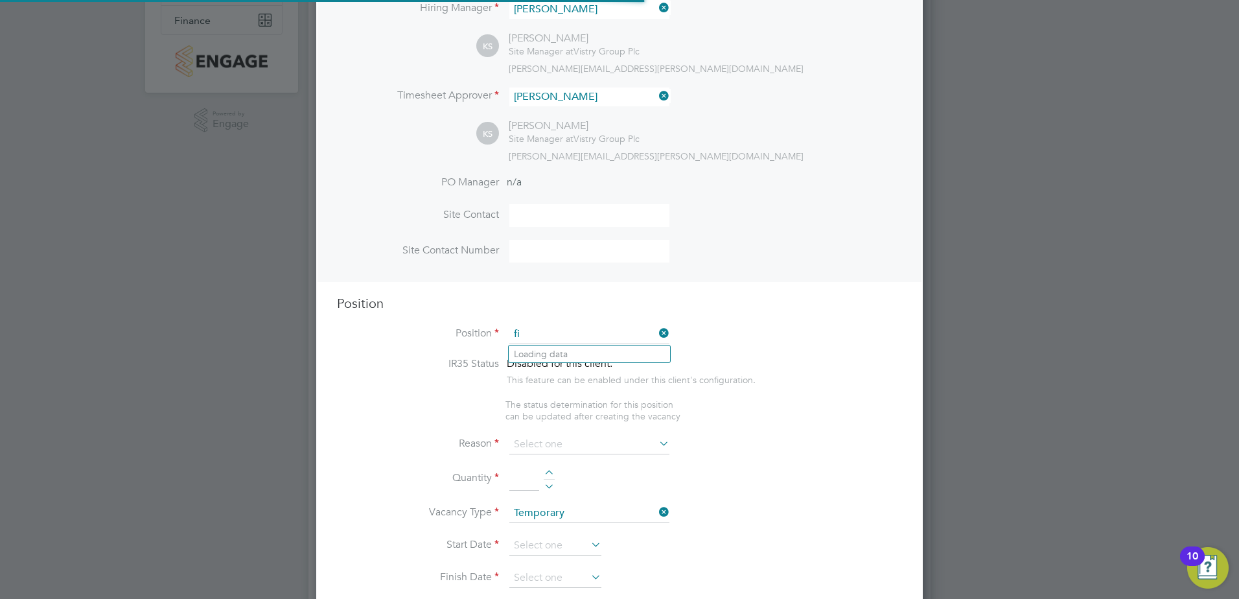
scroll to position [1863, 607]
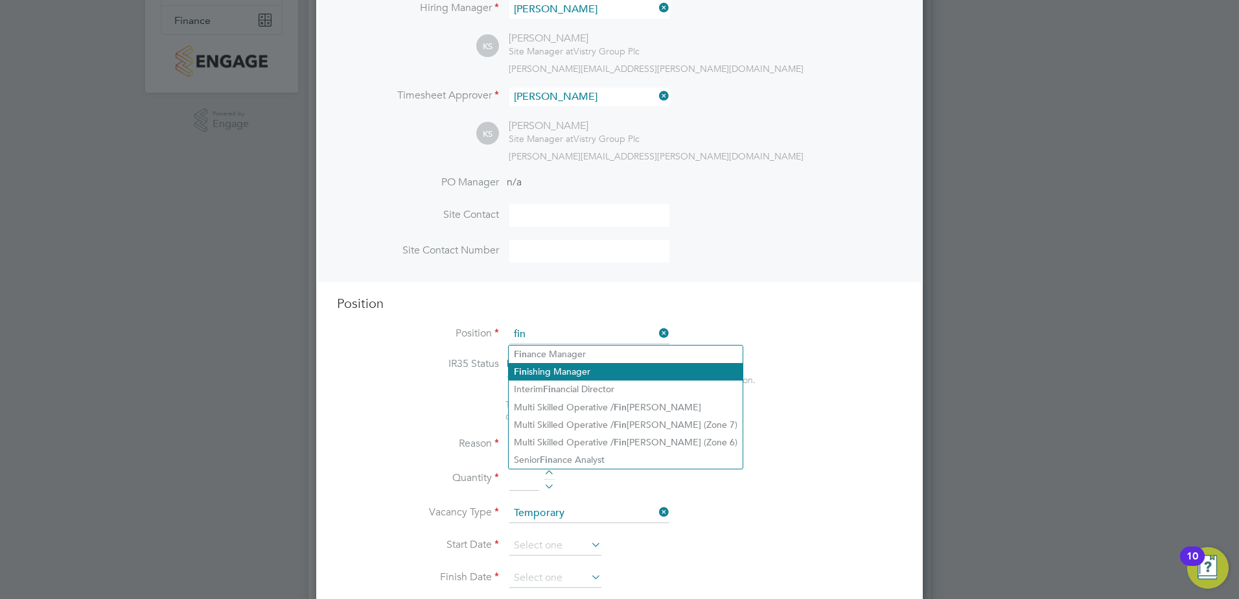
click at [559, 368] on li "Fin ishing Manager" at bounding box center [626, 371] width 234 height 17
type input "Finishing Manager"
type textarea "• Loremip dolorsita consect ad elitseddoeiusm te incididuntu lab etdolorem aliq…"
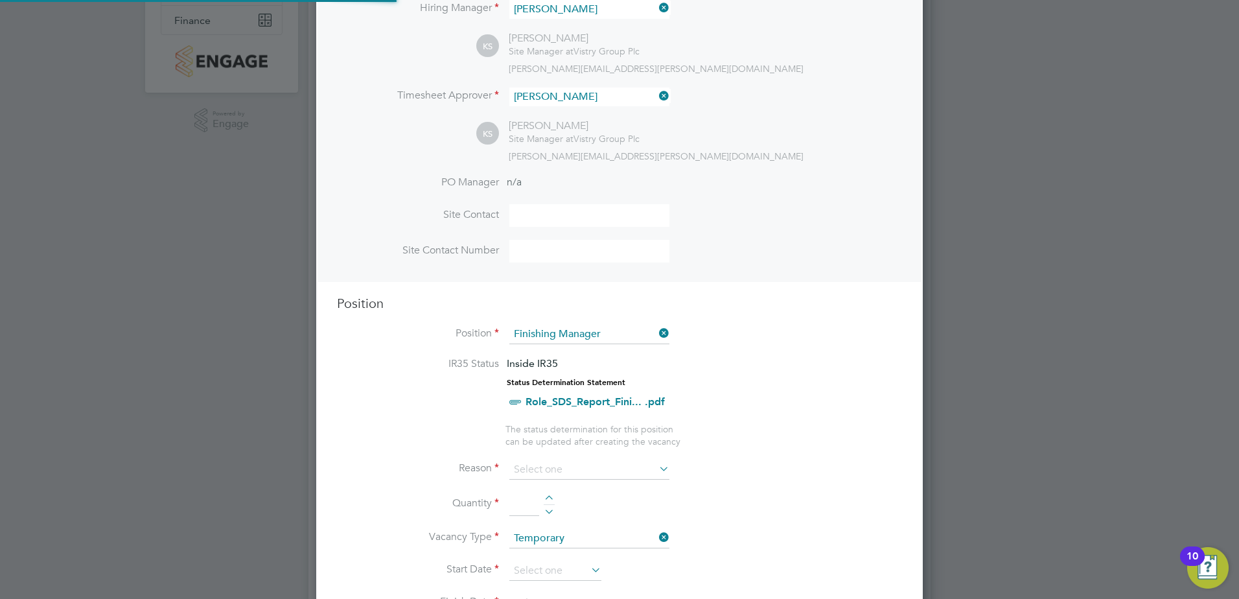
scroll to position [38, 68]
click at [421, 408] on li "IR35 Status Inside IR35 Status Determination Statement Role_SDS_Report_Fini... …" at bounding box center [619, 390] width 565 height 66
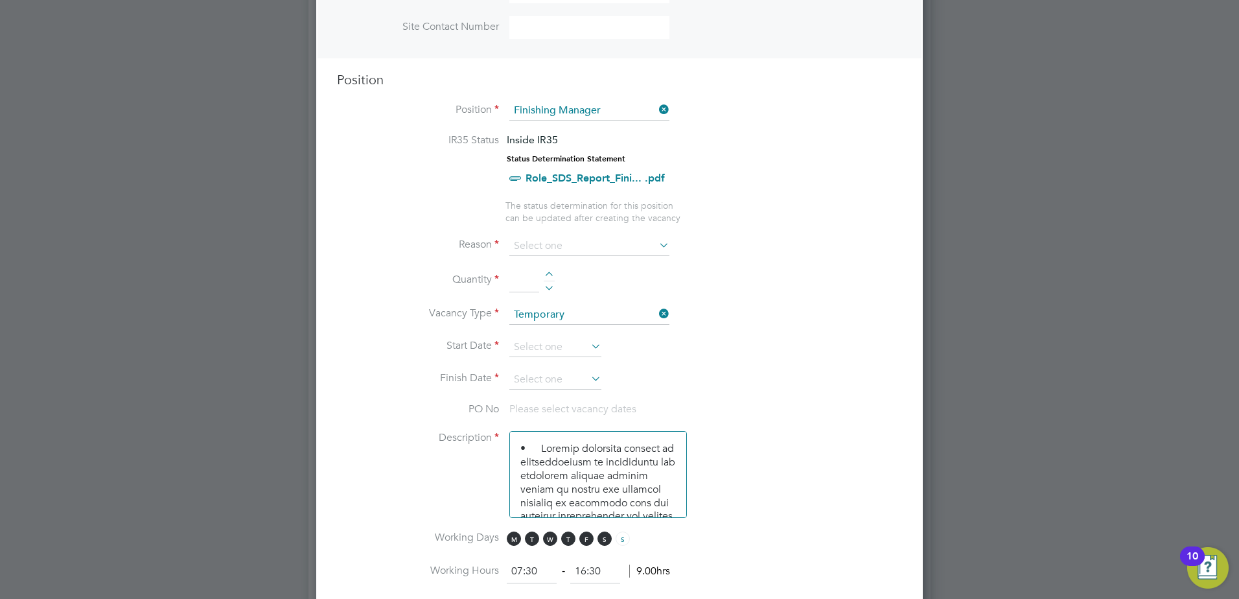
scroll to position [518, 0]
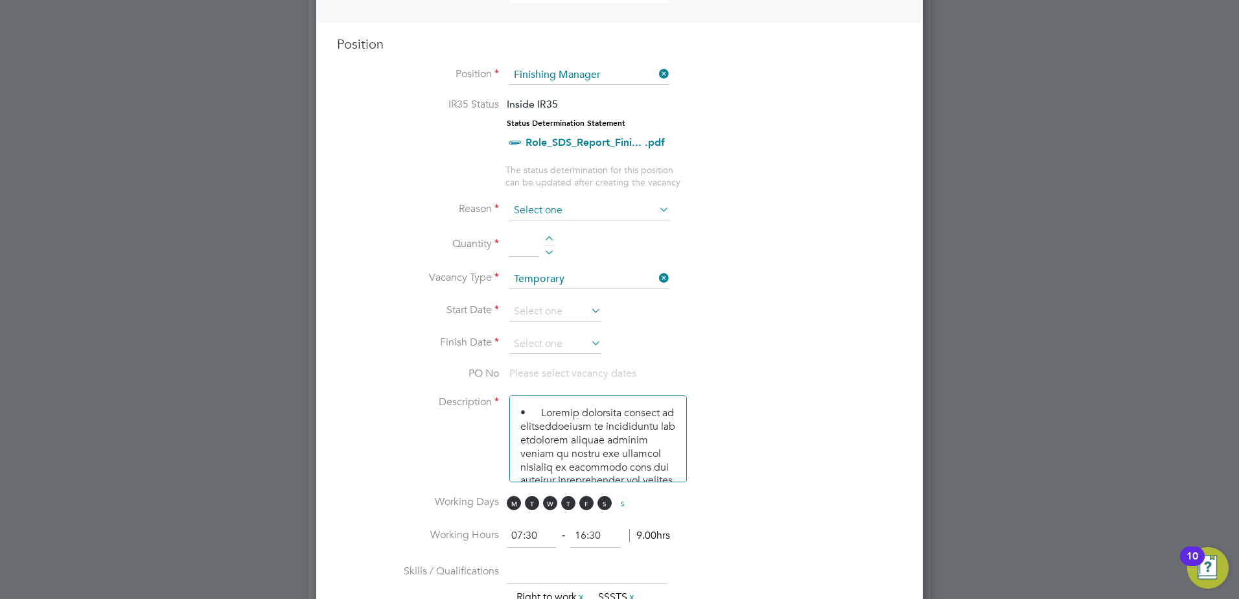
click at [552, 210] on input at bounding box center [589, 210] width 160 height 19
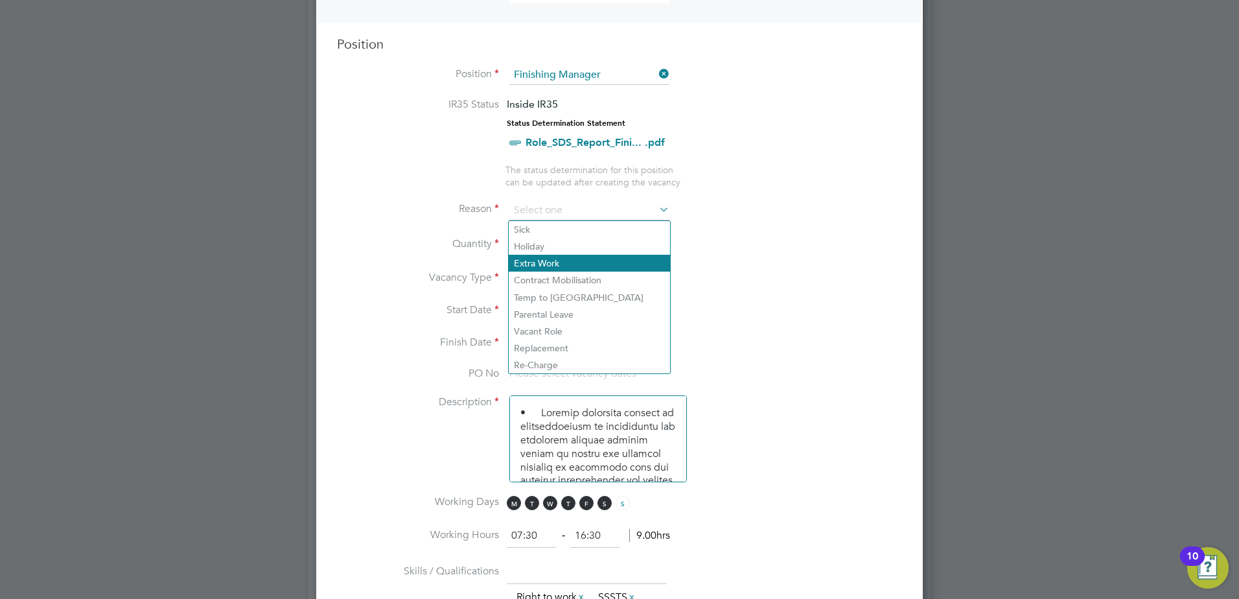
click at [548, 262] on li "Extra Work" at bounding box center [589, 263] width 161 height 17
type input "Extra Work"
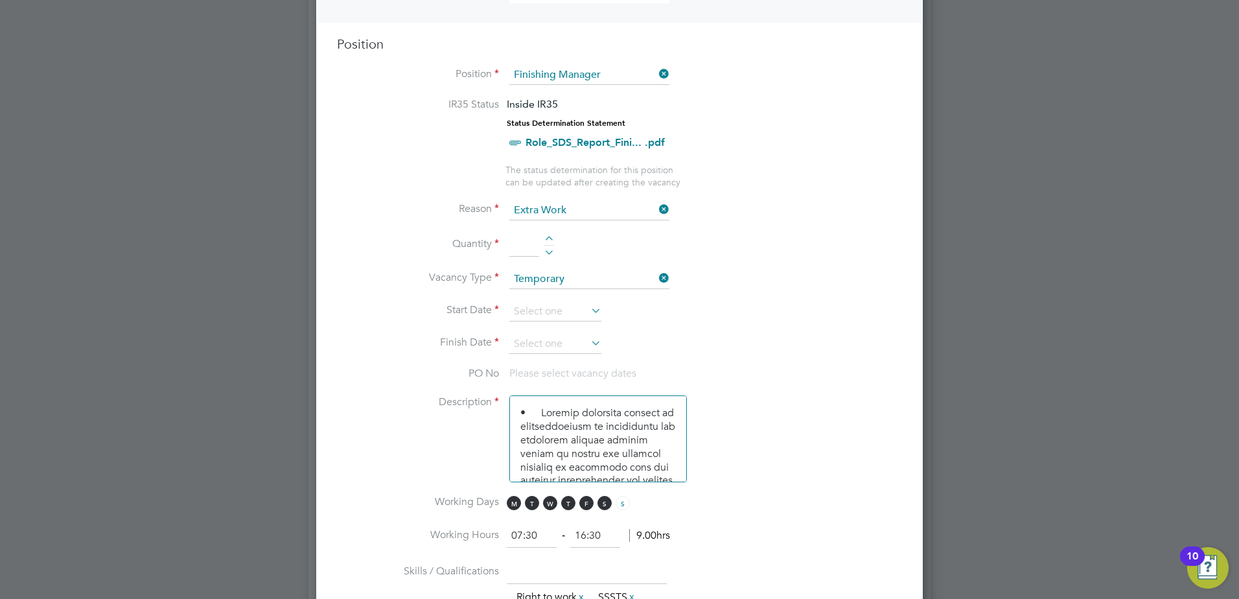
click at [544, 237] on div at bounding box center [549, 240] width 11 height 9
type input "1"
click at [535, 315] on input at bounding box center [555, 311] width 92 height 19
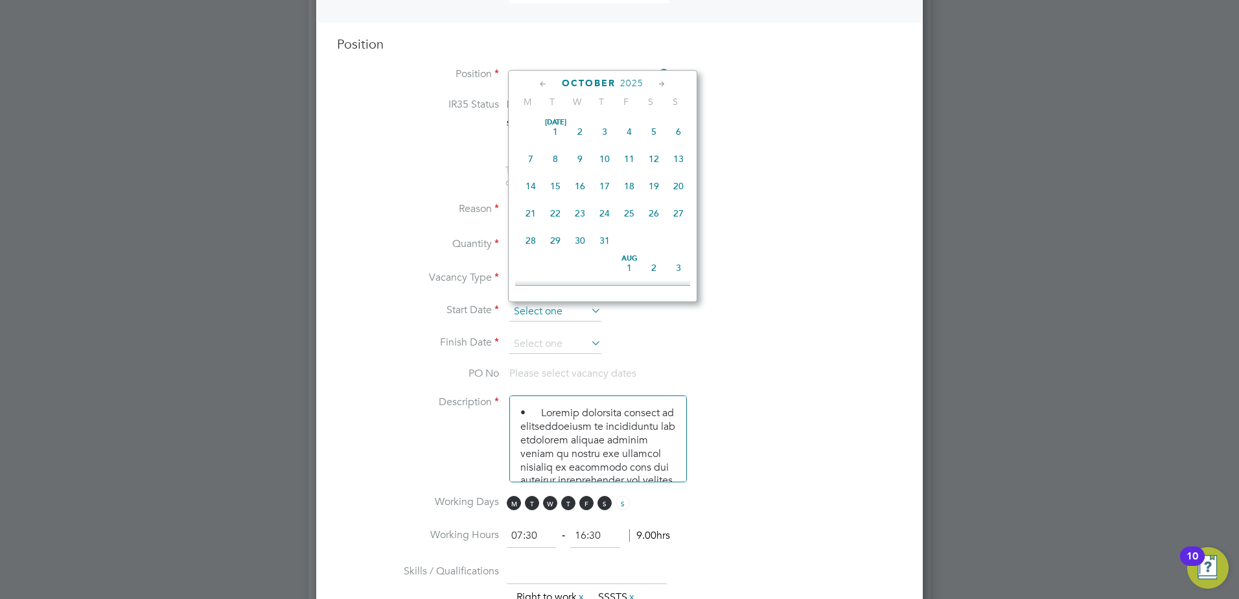
scroll to position [365, 0]
click at [527, 129] on span "22" at bounding box center [530, 122] width 25 height 25
type input "[DATE]"
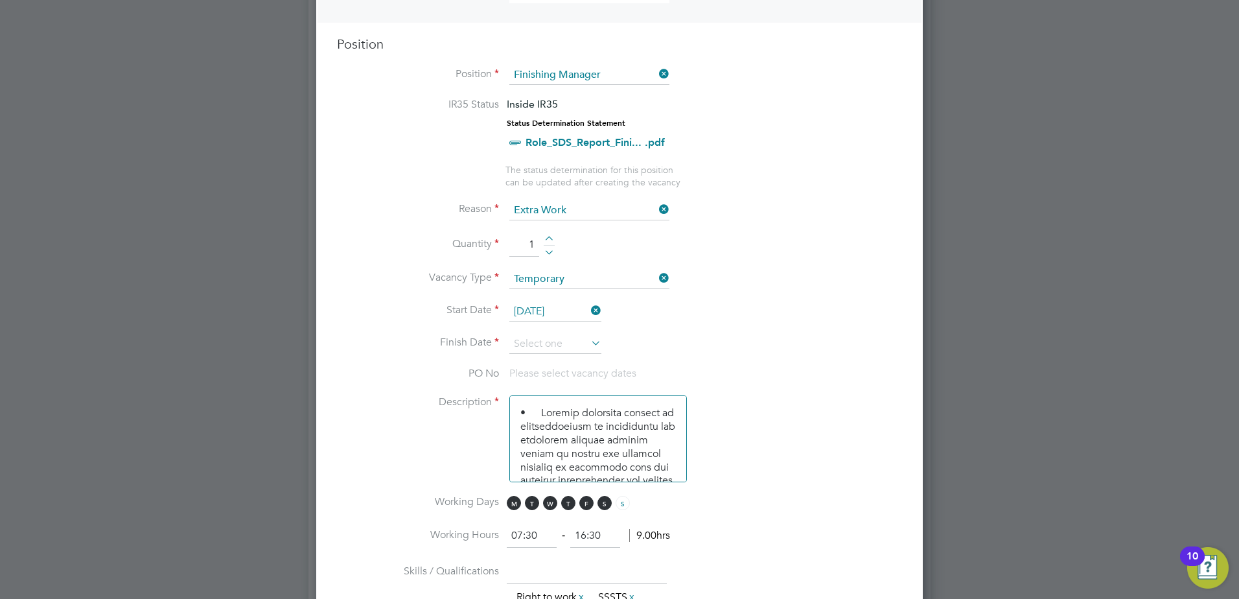
drag, startPoint x: 373, startPoint y: 346, endPoint x: 382, endPoint y: 350, distance: 9.9
click at [375, 346] on label "Finish Date" at bounding box center [418, 343] width 162 height 14
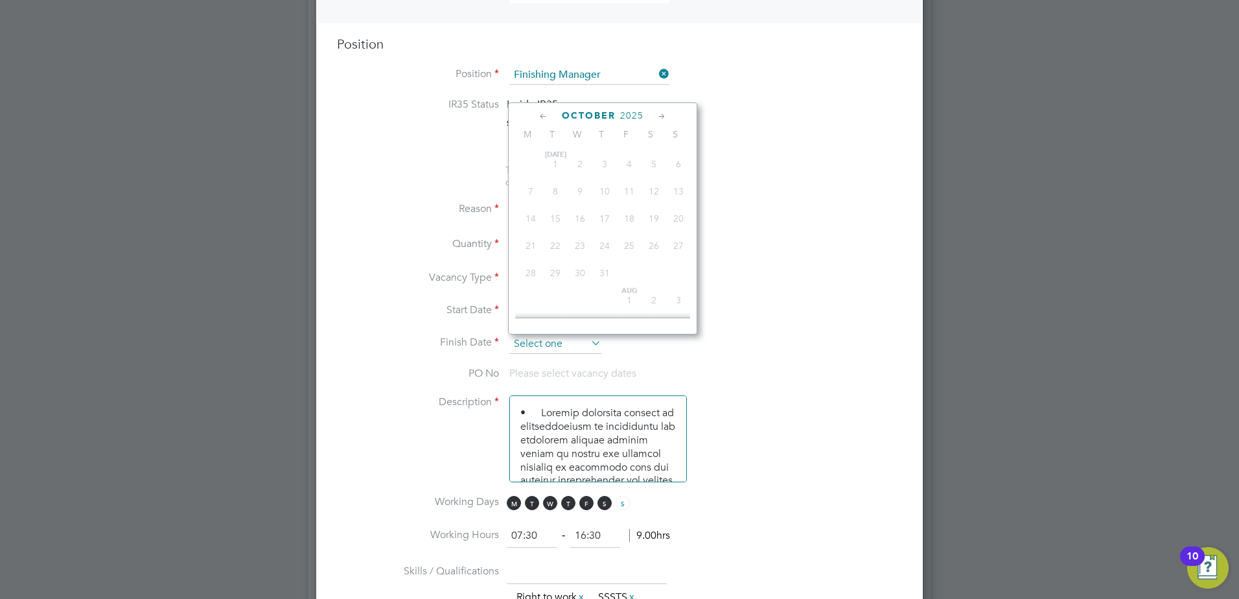
click at [566, 349] on input at bounding box center [555, 343] width 92 height 19
click at [660, 113] on icon at bounding box center [662, 117] width 12 height 14
click at [630, 272] on span "28" at bounding box center [629, 260] width 25 height 25
type input "[DATE]"
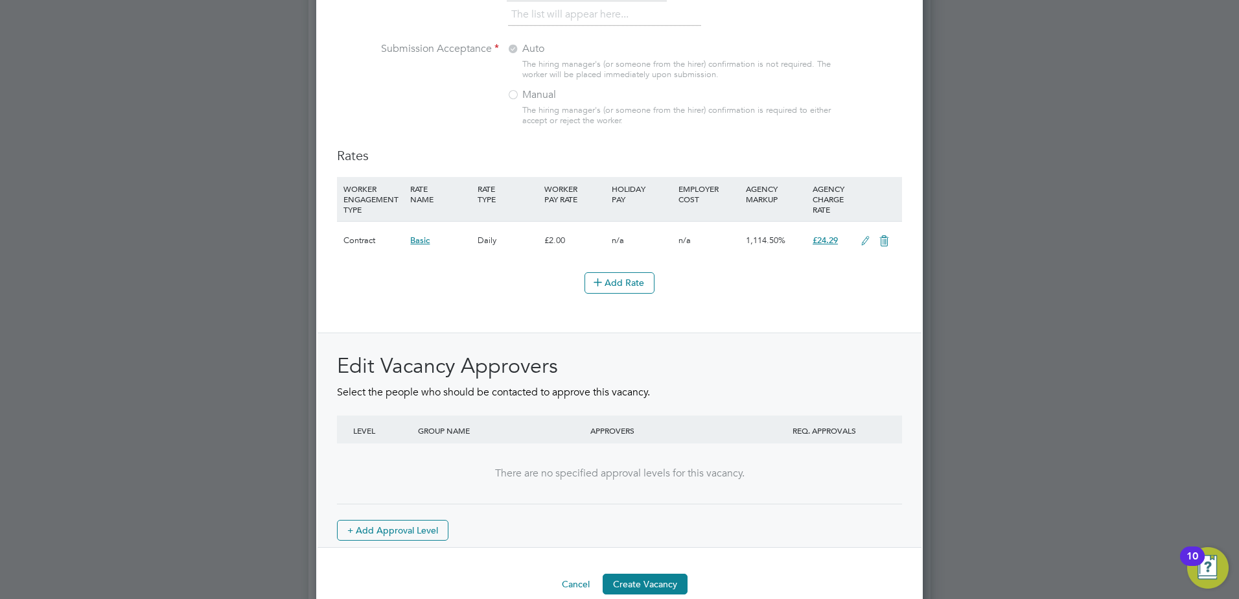
scroll to position [1427, 0]
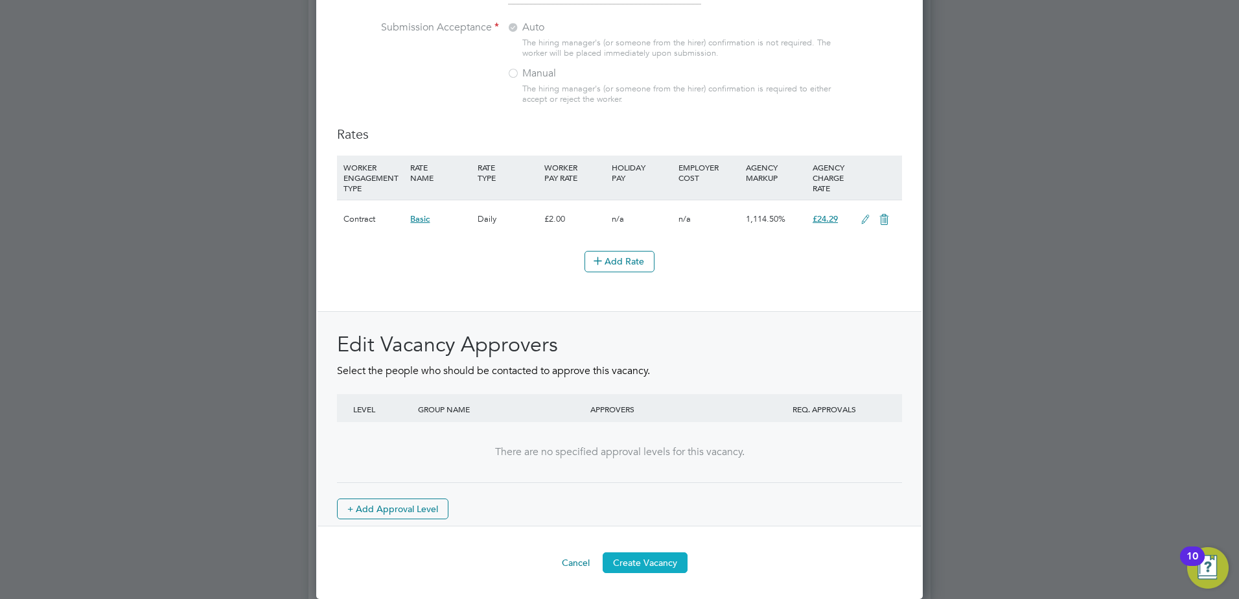
click at [612, 561] on button "Create Vacancy" at bounding box center [645, 562] width 85 height 21
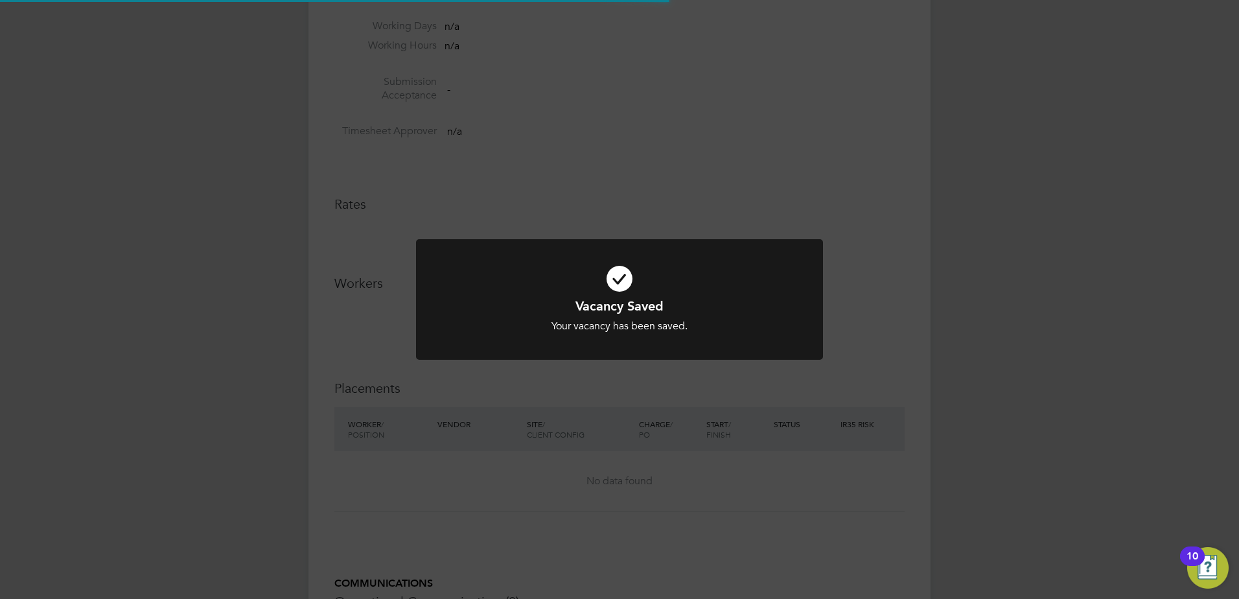
scroll to position [21, 256]
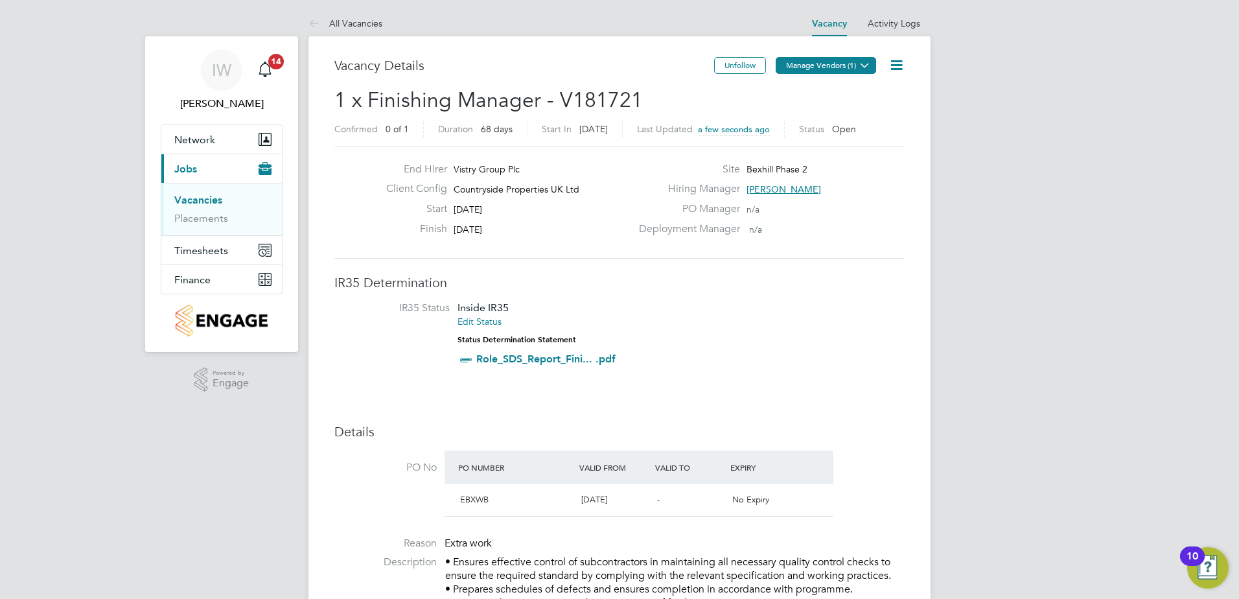
click at [820, 65] on button "Manage Vendors (1)" at bounding box center [826, 65] width 100 height 17
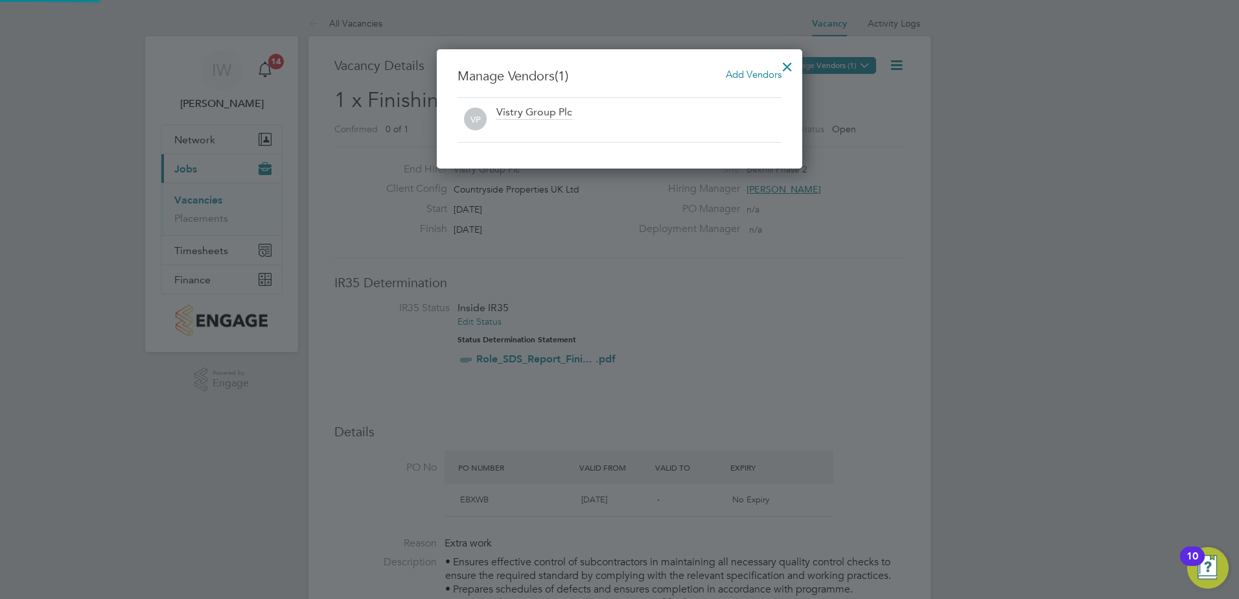
scroll to position [120, 366]
click at [743, 75] on span "Add Vendors" at bounding box center [754, 74] width 56 height 12
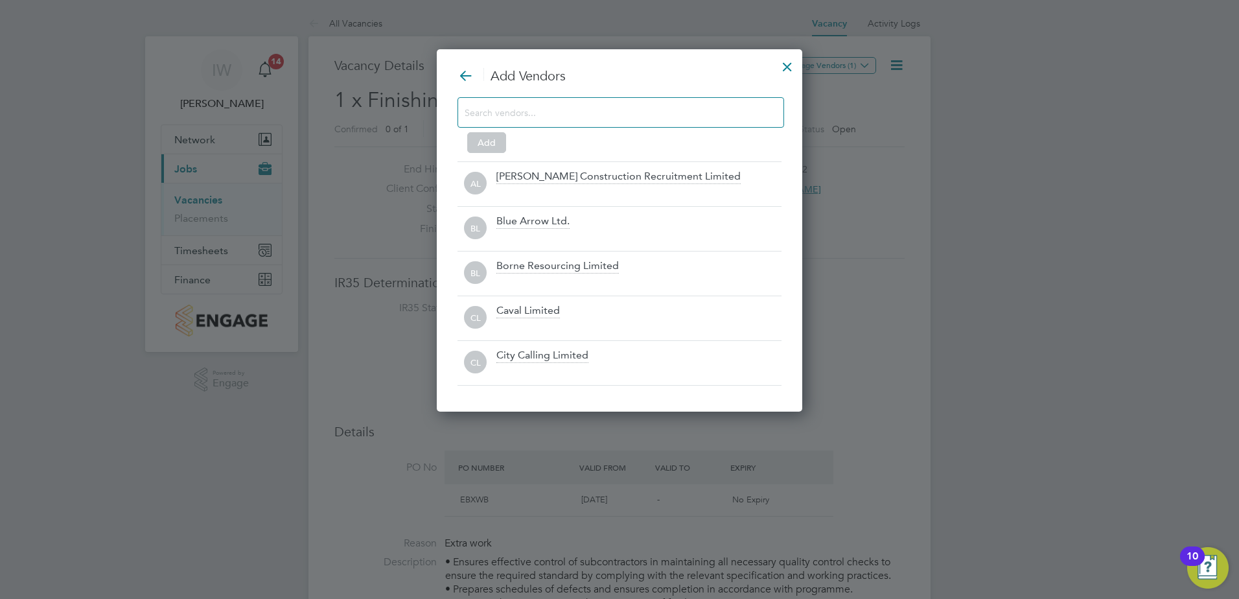
scroll to position [364, 366]
click at [529, 114] on input at bounding box center [611, 112] width 292 height 17
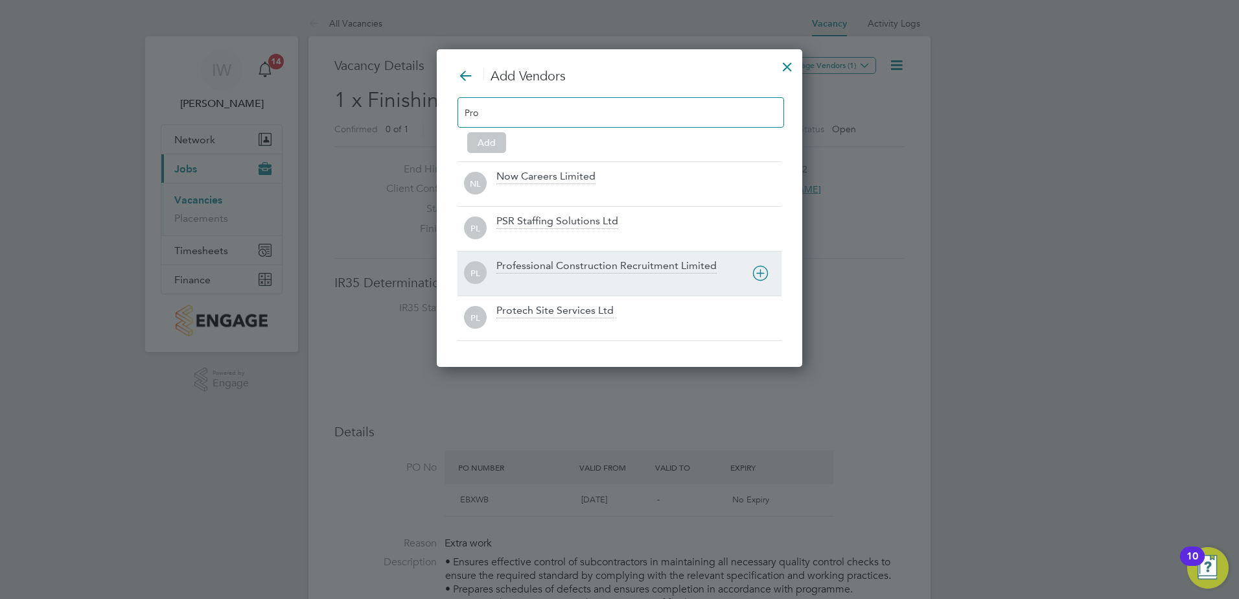
type input "Pro"
click at [472, 268] on span "PL" at bounding box center [475, 273] width 23 height 23
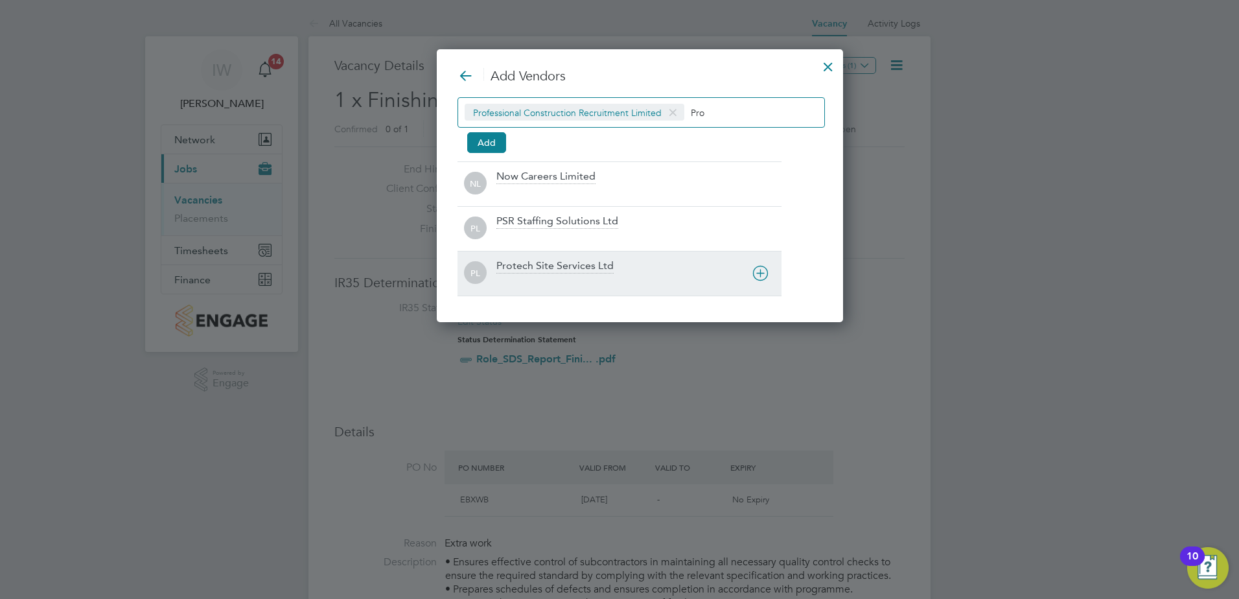
scroll to position [274, 404]
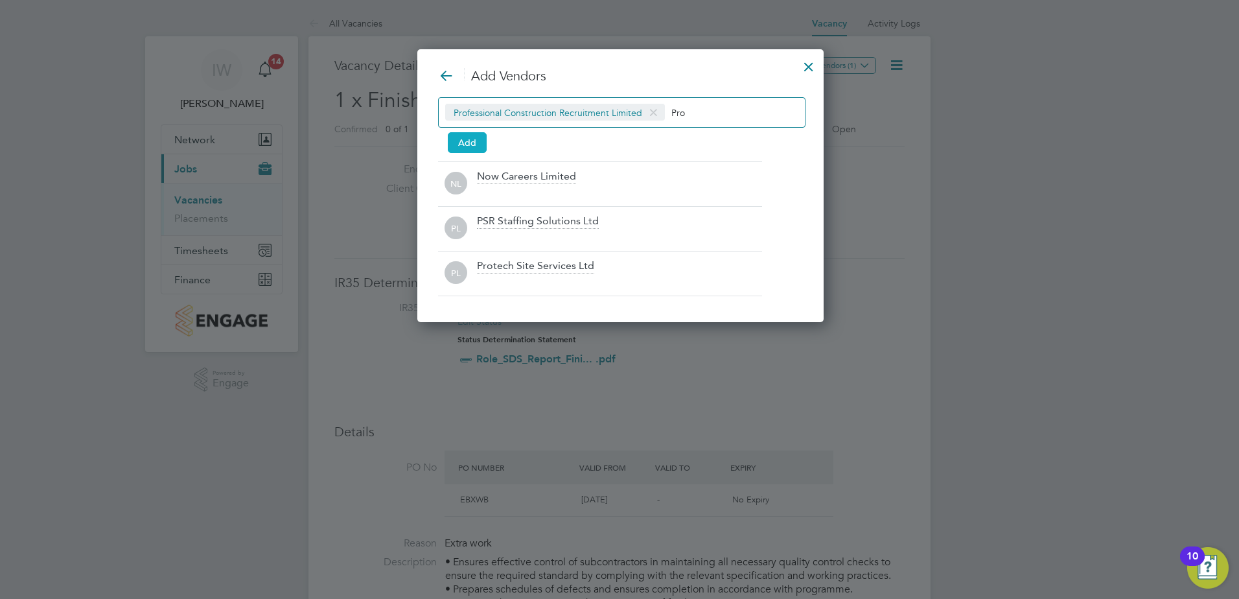
click at [471, 146] on button "Add" at bounding box center [467, 142] width 39 height 21
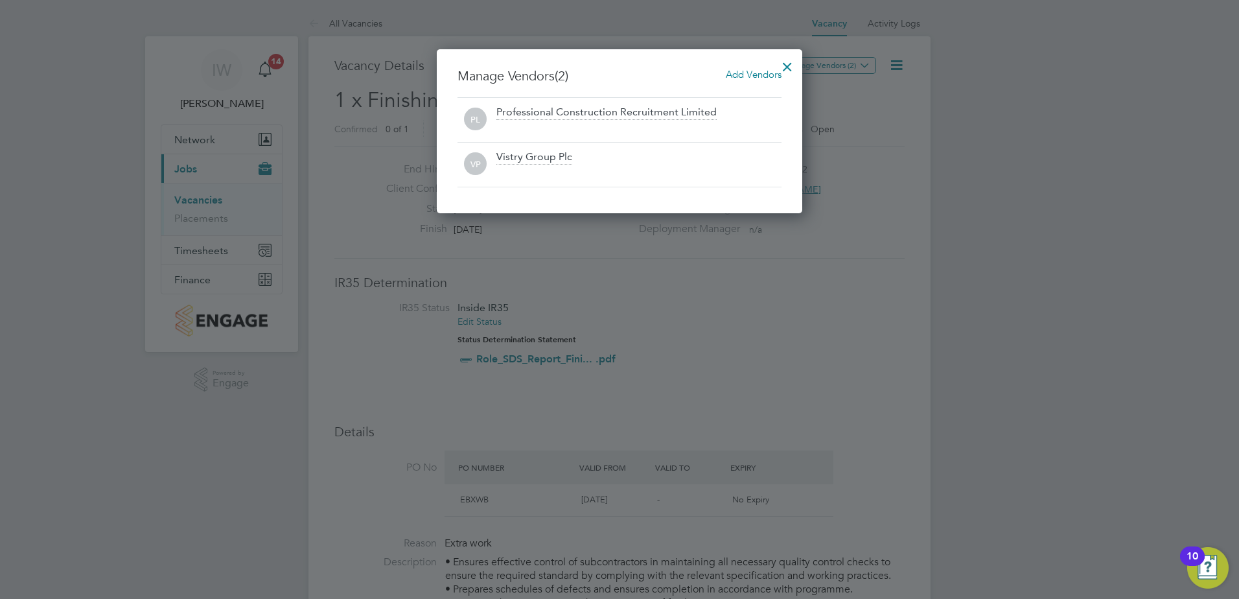
click at [785, 68] on div at bounding box center [787, 63] width 23 height 23
